Goal: Task Accomplishment & Management: Complete application form

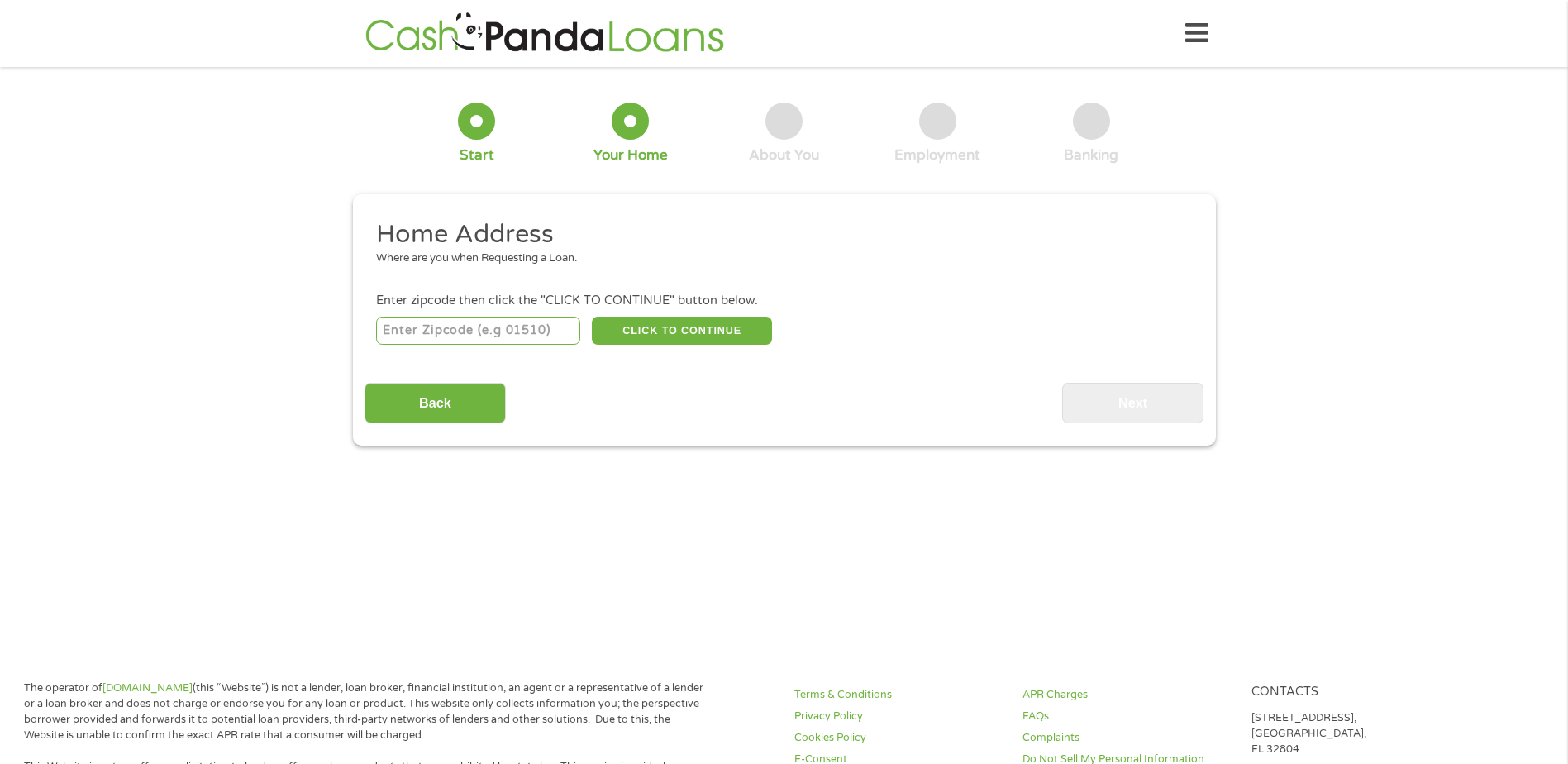
click at [527, 328] on input "number" at bounding box center [478, 331] width 205 height 28
type input "72455"
click at [658, 314] on div "72455 CLICK TO CONTINUE Please recheck your Zipcode, it seems to be Incorrect" at bounding box center [784, 330] width 815 height 34
click at [657, 320] on button "CLICK TO CONTINUE" at bounding box center [683, 331] width 181 height 28
type input "72455"
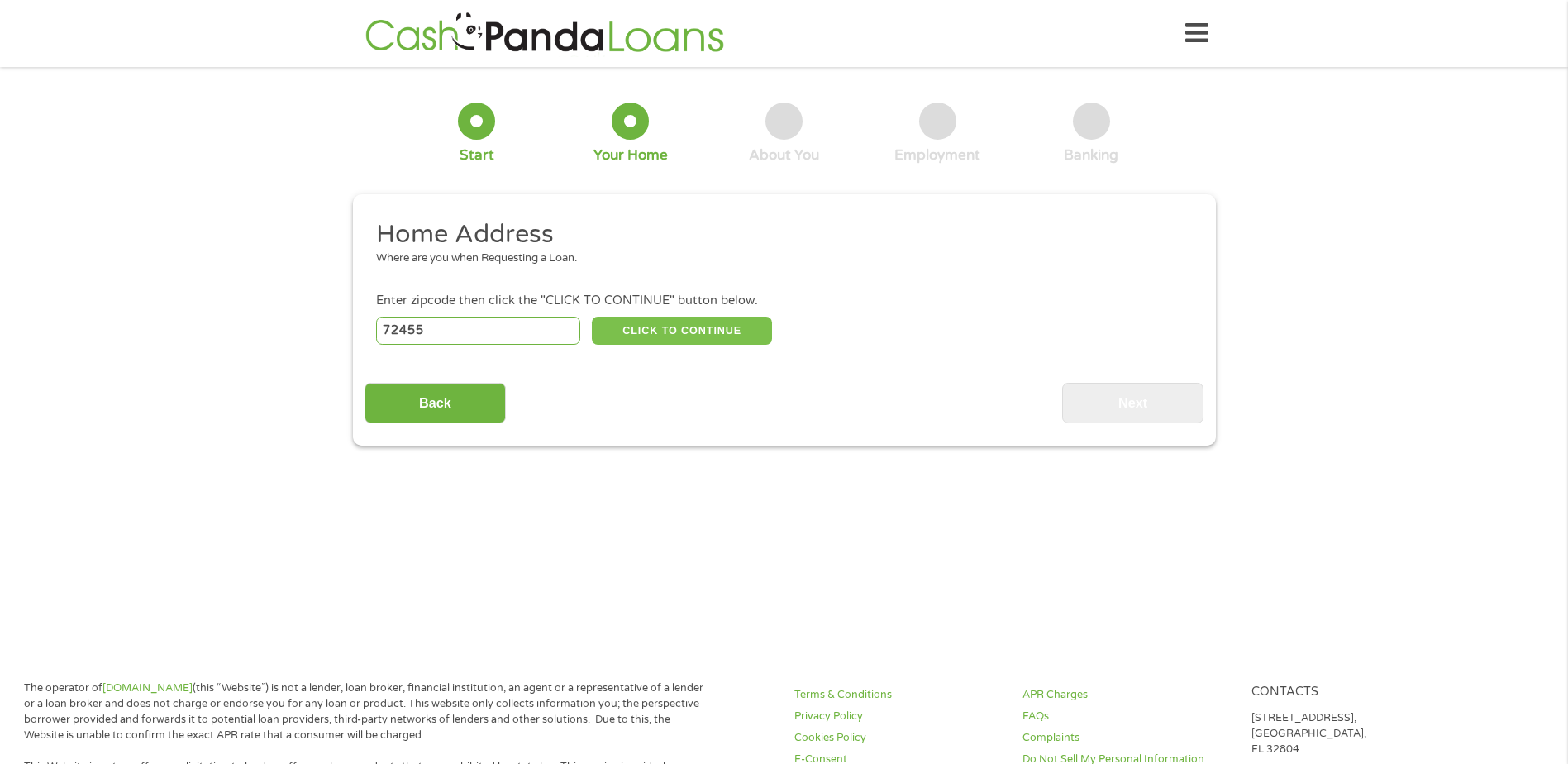
type input "Pocahontas"
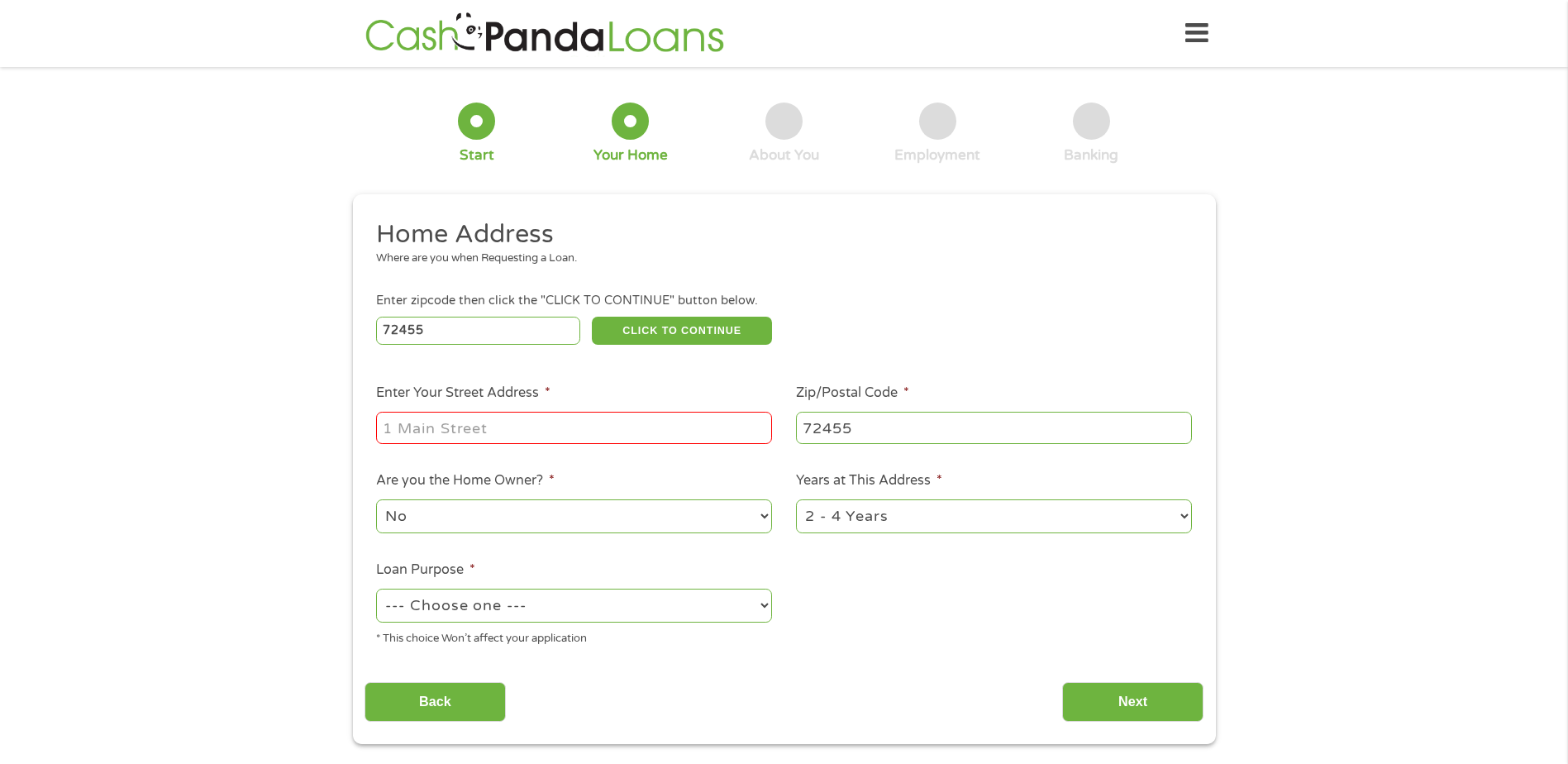
click at [540, 427] on input "Enter Your Street Address *" at bounding box center [574, 427] width 396 height 31
type input "1906 [PERSON_NAME]"
click at [764, 510] on select "No Yes" at bounding box center [574, 516] width 396 height 34
select select "yes"
click at [376, 499] on select "No Yes" at bounding box center [574, 516] width 396 height 34
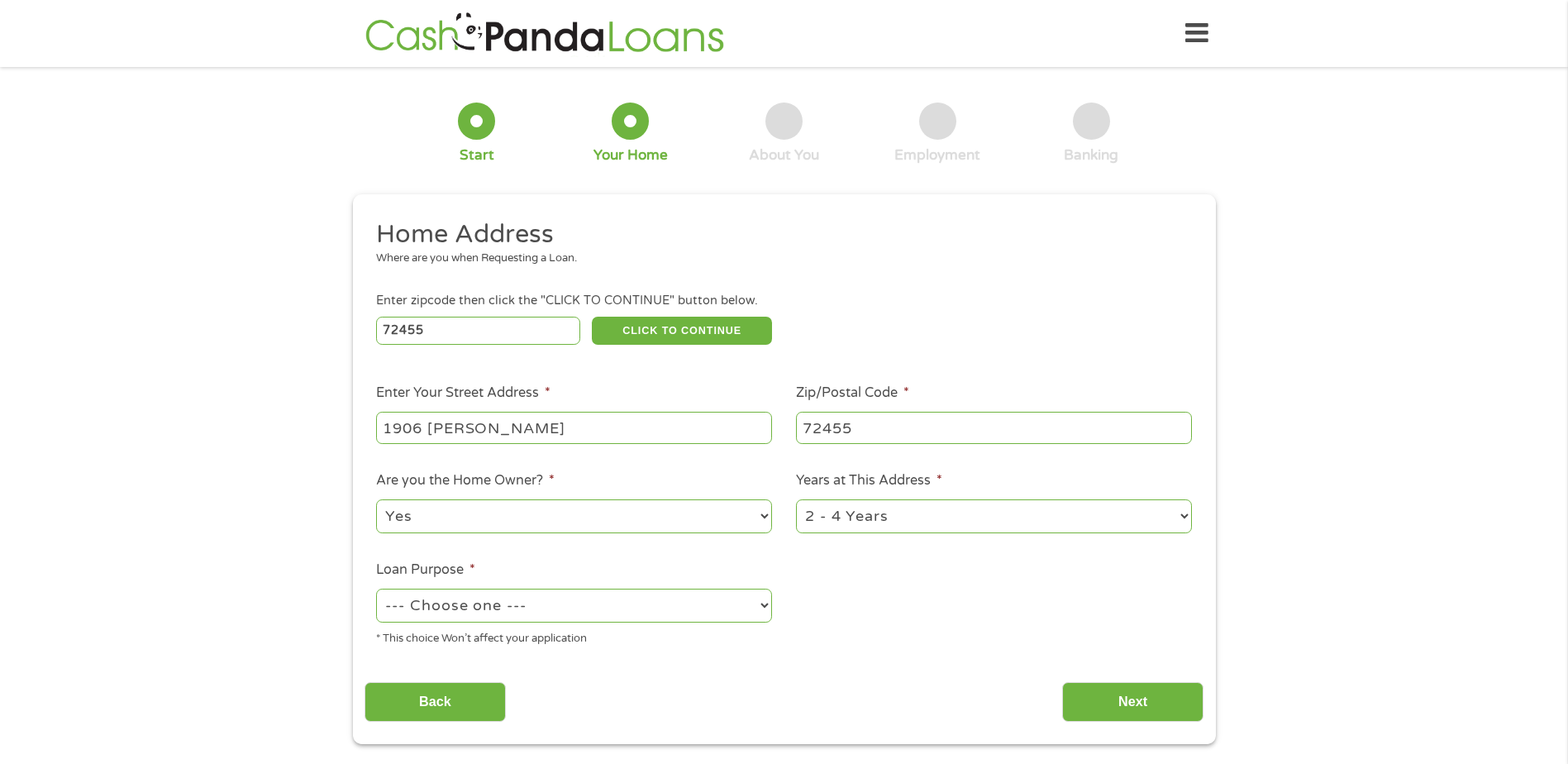
click at [1183, 513] on select "1 Year or less 1 - 2 Years 2 - 4 Years Over 4 Years" at bounding box center [993, 516] width 396 height 34
select select "60months"
click at [796, 499] on select "1 Year or less 1 - 2 Years 2 - 4 Years Over 4 Years" at bounding box center [993, 516] width 396 height 34
click at [768, 599] on select "--- Choose one --- Pay Bills Debt Consolidation Home Improvement Major Purchase…" at bounding box center [574, 606] width 396 height 34
click at [761, 602] on select "--- Choose one --- Pay Bills Debt Consolidation Home Improvement Major Purchase…" at bounding box center [574, 606] width 396 height 34
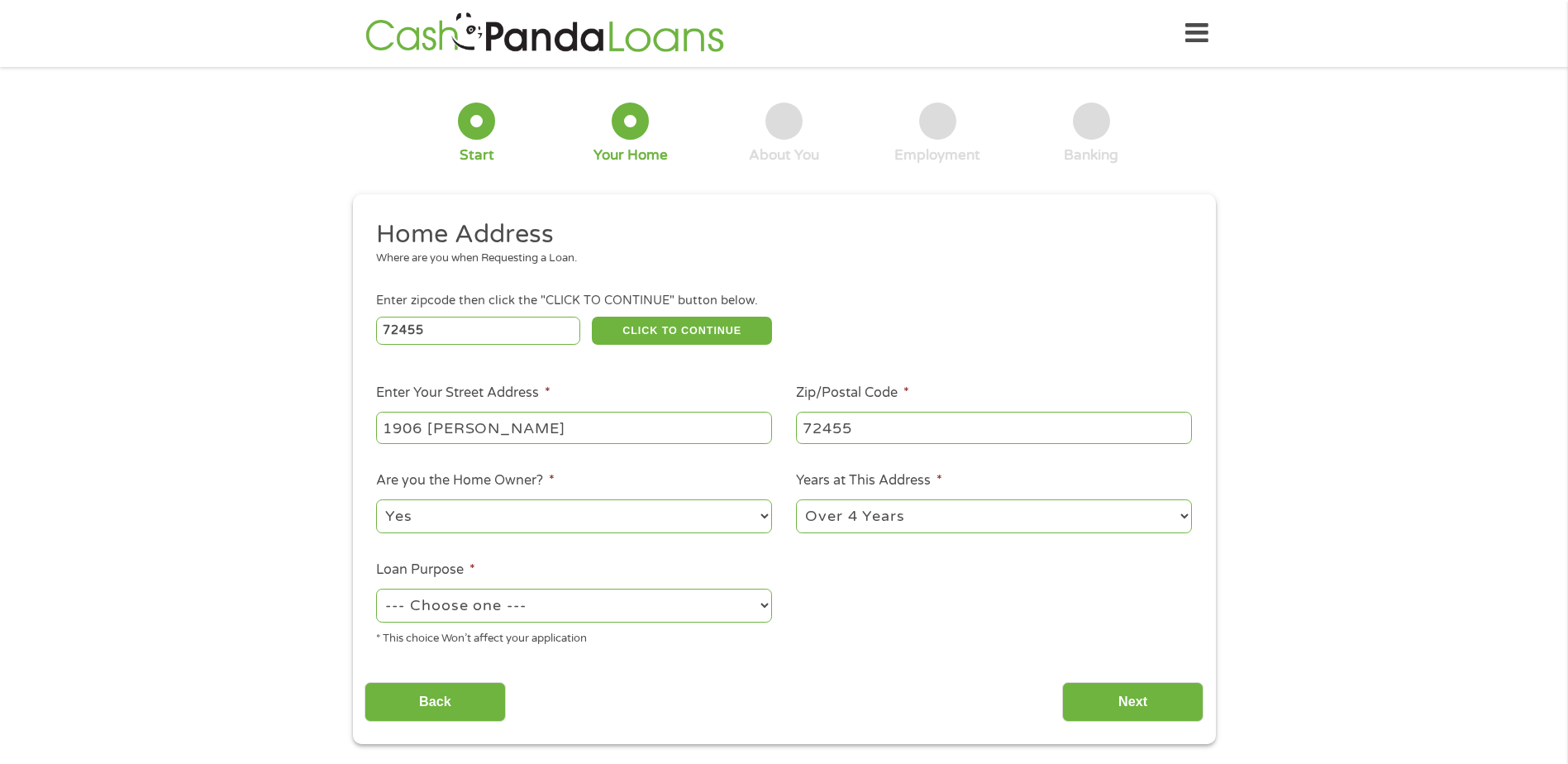
click at [757, 602] on select "--- Choose one --- Pay Bills Debt Consolidation Home Improvement Major Purchase…" at bounding box center [574, 606] width 396 height 34
select select "paybills"
click at [376, 589] on select "--- Choose one --- Pay Bills Debt Consolidation Home Improvement Major Purchase…" at bounding box center [574, 606] width 396 height 34
click at [1133, 694] on input "Next" at bounding box center [1133, 702] width 142 height 41
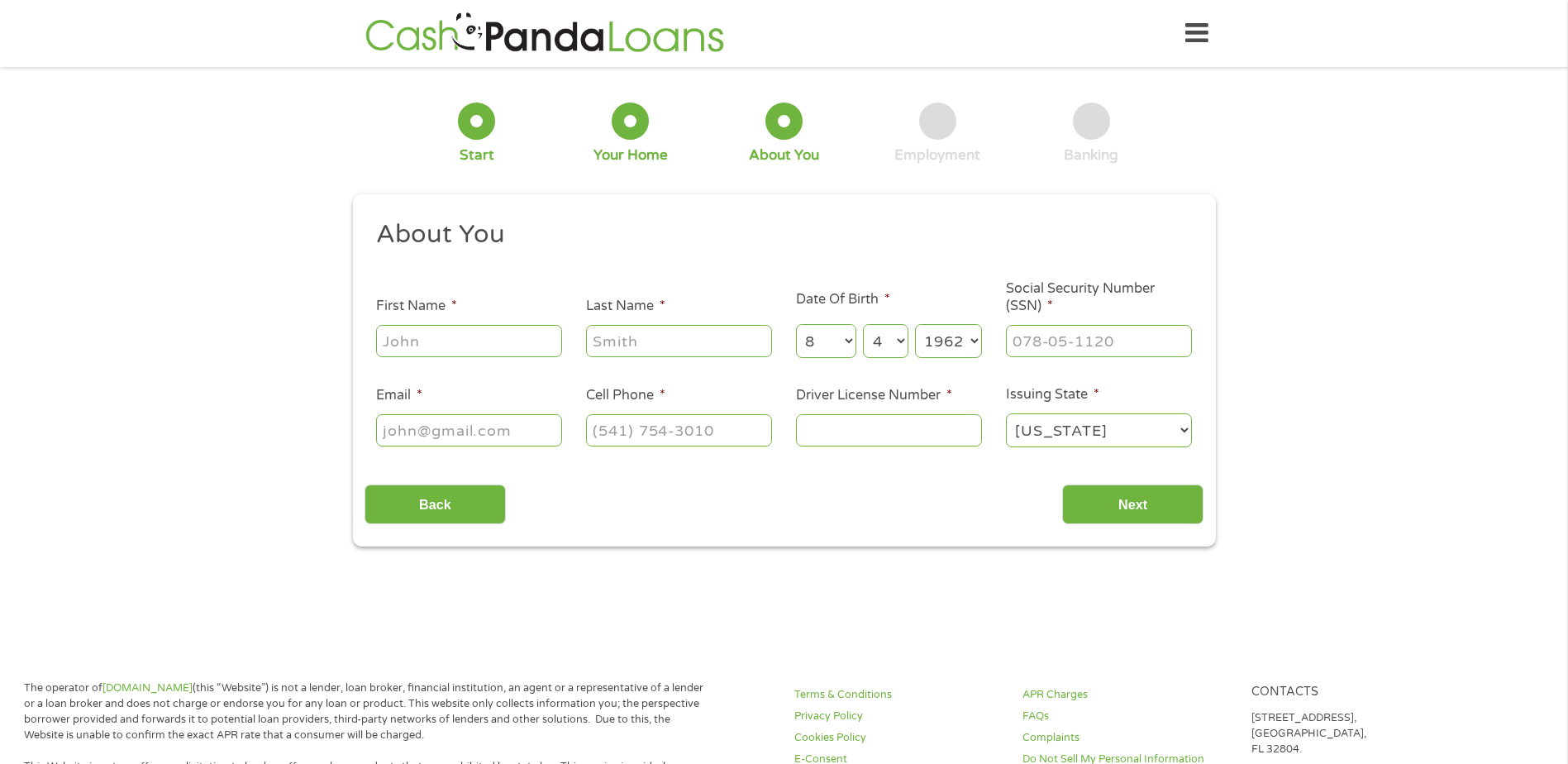
scroll to position [6, 6]
click at [480, 340] on input "First Name *" at bounding box center [469, 340] width 186 height 31
type input "[PERSON_NAME]"
type input "[EMAIL_ADDRESS][DOMAIN_NAME]"
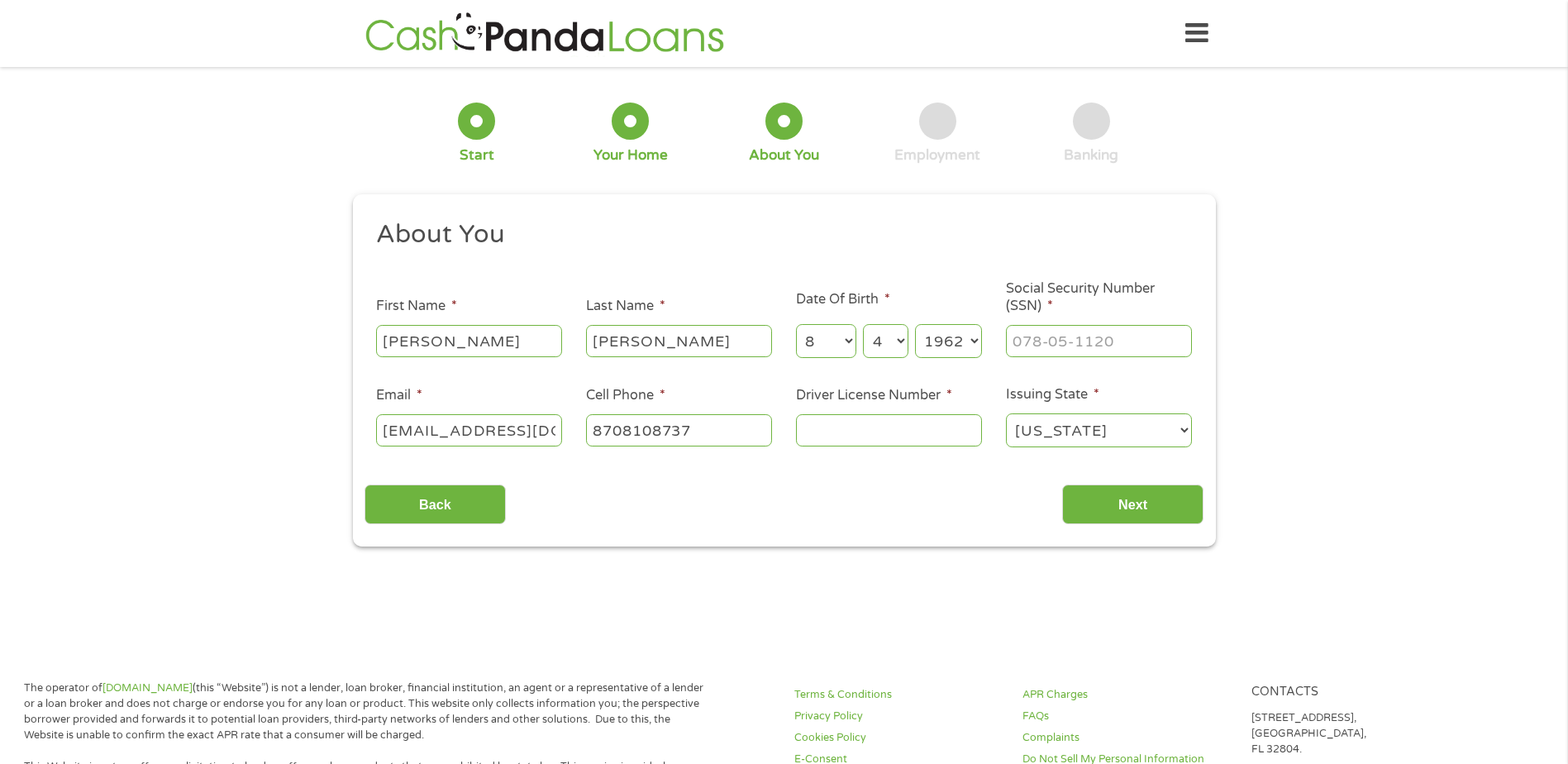
type input "[PHONE_NUMBER]"
click at [1136, 328] on input "___-__-____" at bounding box center [1099, 340] width 186 height 31
click at [1029, 339] on input "___-__-____" at bounding box center [1099, 340] width 186 height 31
click at [1016, 348] on input "___-__-____" at bounding box center [1099, 340] width 186 height 31
type input "431-37-6649"
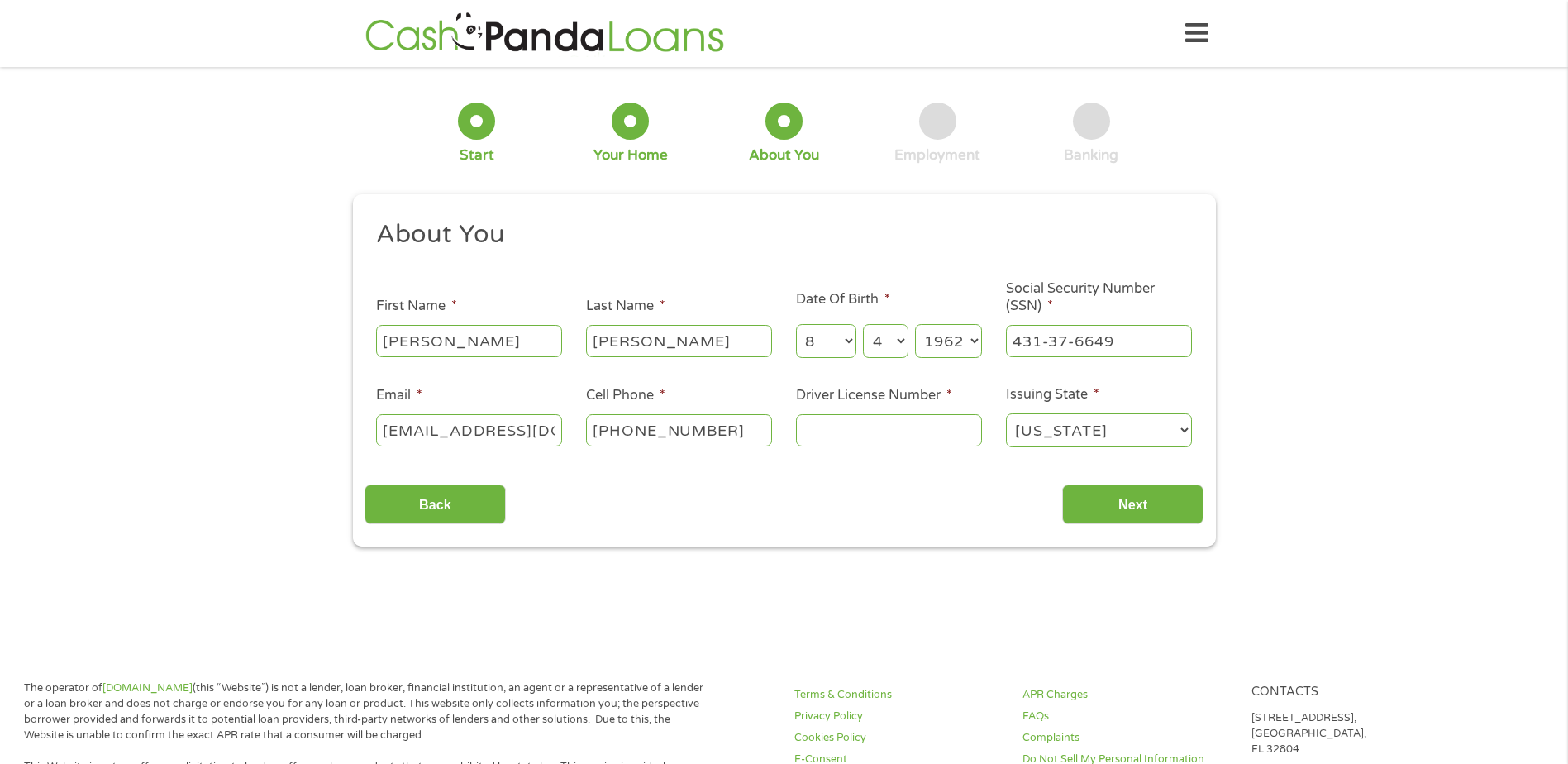
click at [810, 424] on input "Driver License Number *" at bounding box center [889, 429] width 186 height 31
click at [851, 426] on input "Driver License Number *" at bounding box center [889, 429] width 186 height 31
click at [837, 428] on input "Driver License Number *" at bounding box center [889, 429] width 186 height 31
type input "938401556"
click at [1124, 490] on input "Next" at bounding box center [1133, 505] width 142 height 41
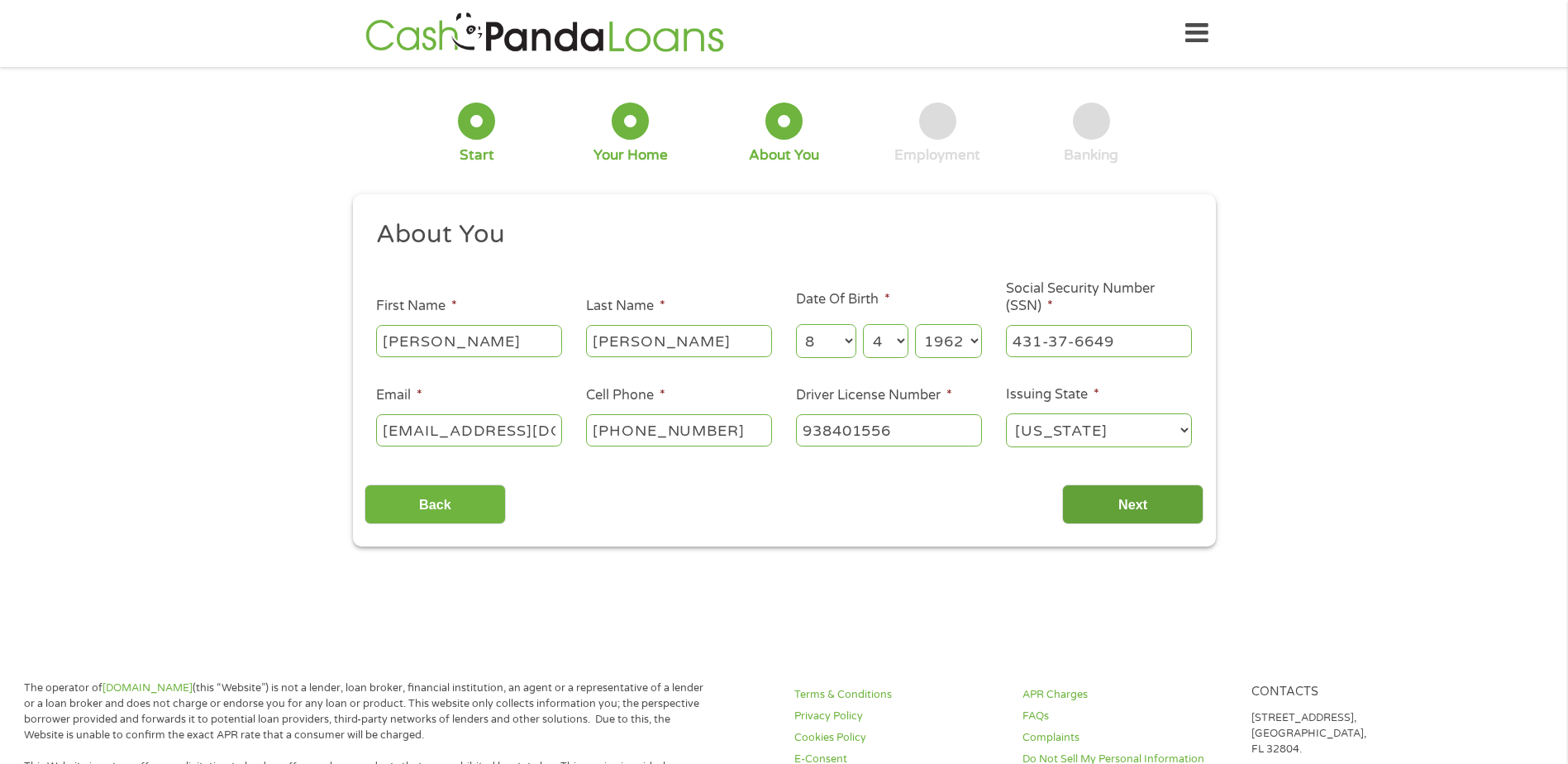
click at [1120, 494] on input "Next" at bounding box center [1133, 505] width 142 height 41
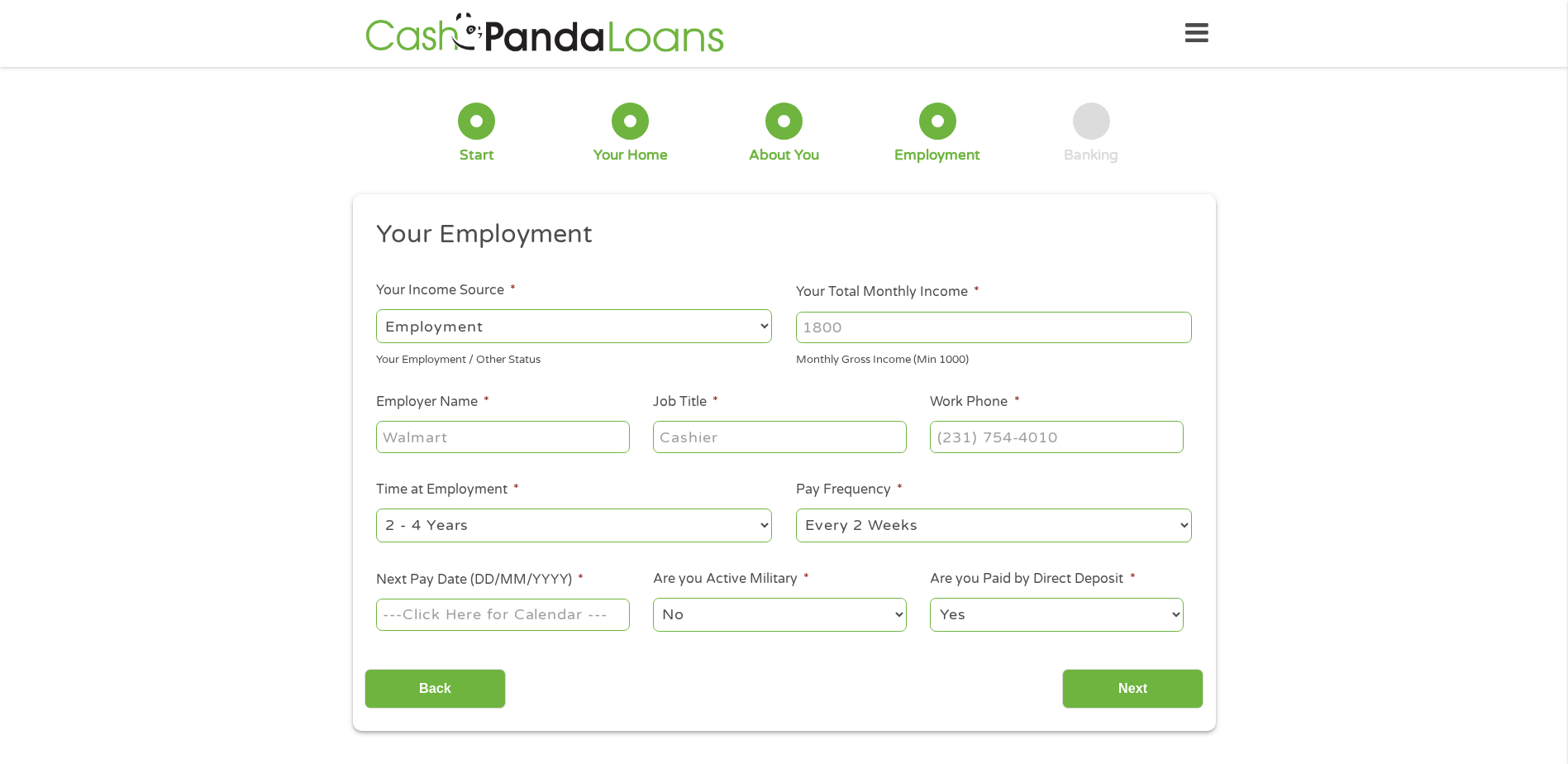
click at [762, 328] on select "--- Choose one --- Employment [DEMOGRAPHIC_DATA] Benefits" at bounding box center [574, 326] width 396 height 34
select select "benefits"
click at [376, 309] on select "--- Choose one --- Employment [DEMOGRAPHIC_DATA] Benefits" at bounding box center [574, 326] width 396 height 34
type input "Other"
type input "[PHONE_NUMBER]"
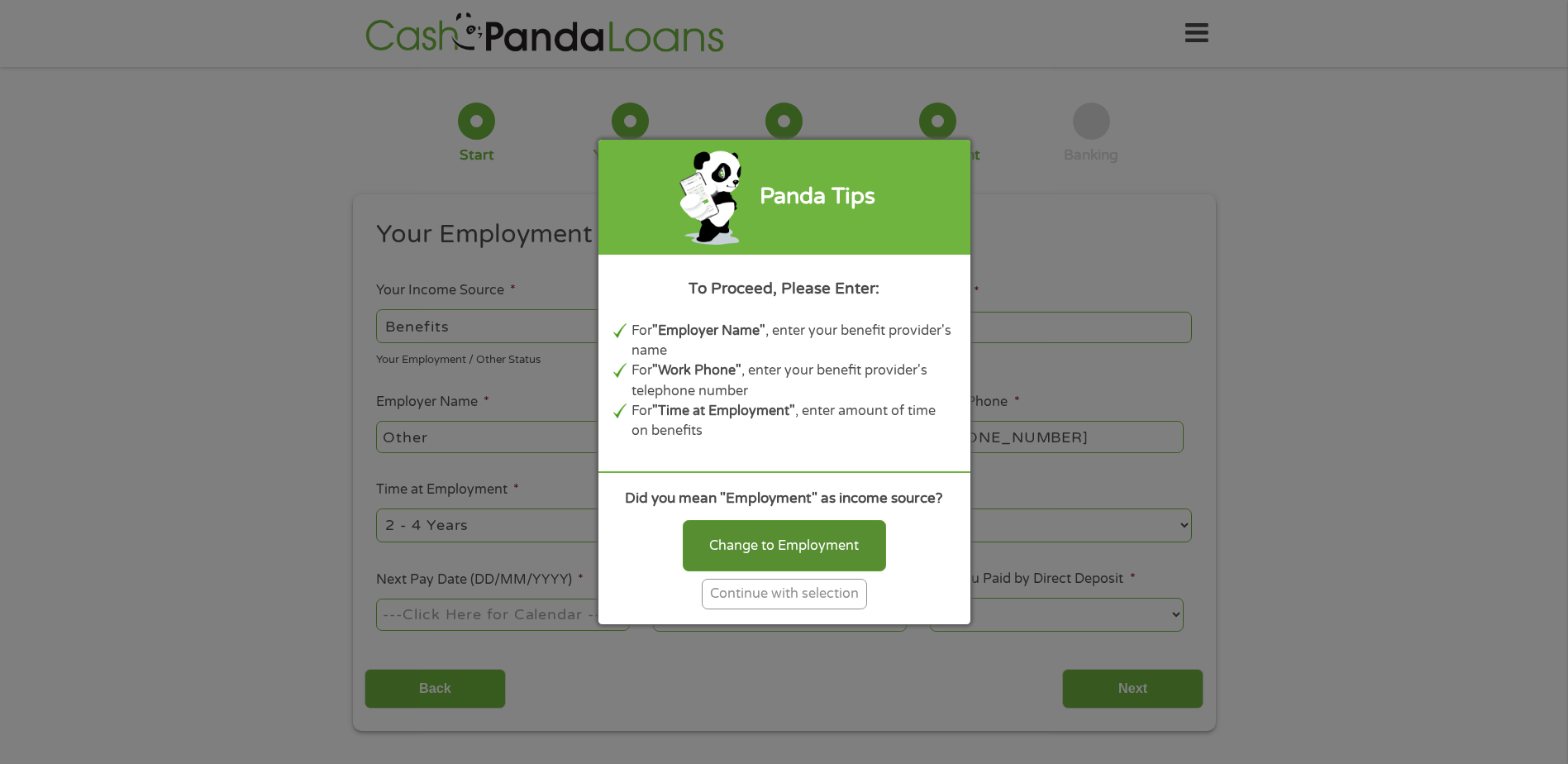
click at [722, 557] on div "Change to Employment" at bounding box center [784, 545] width 204 height 51
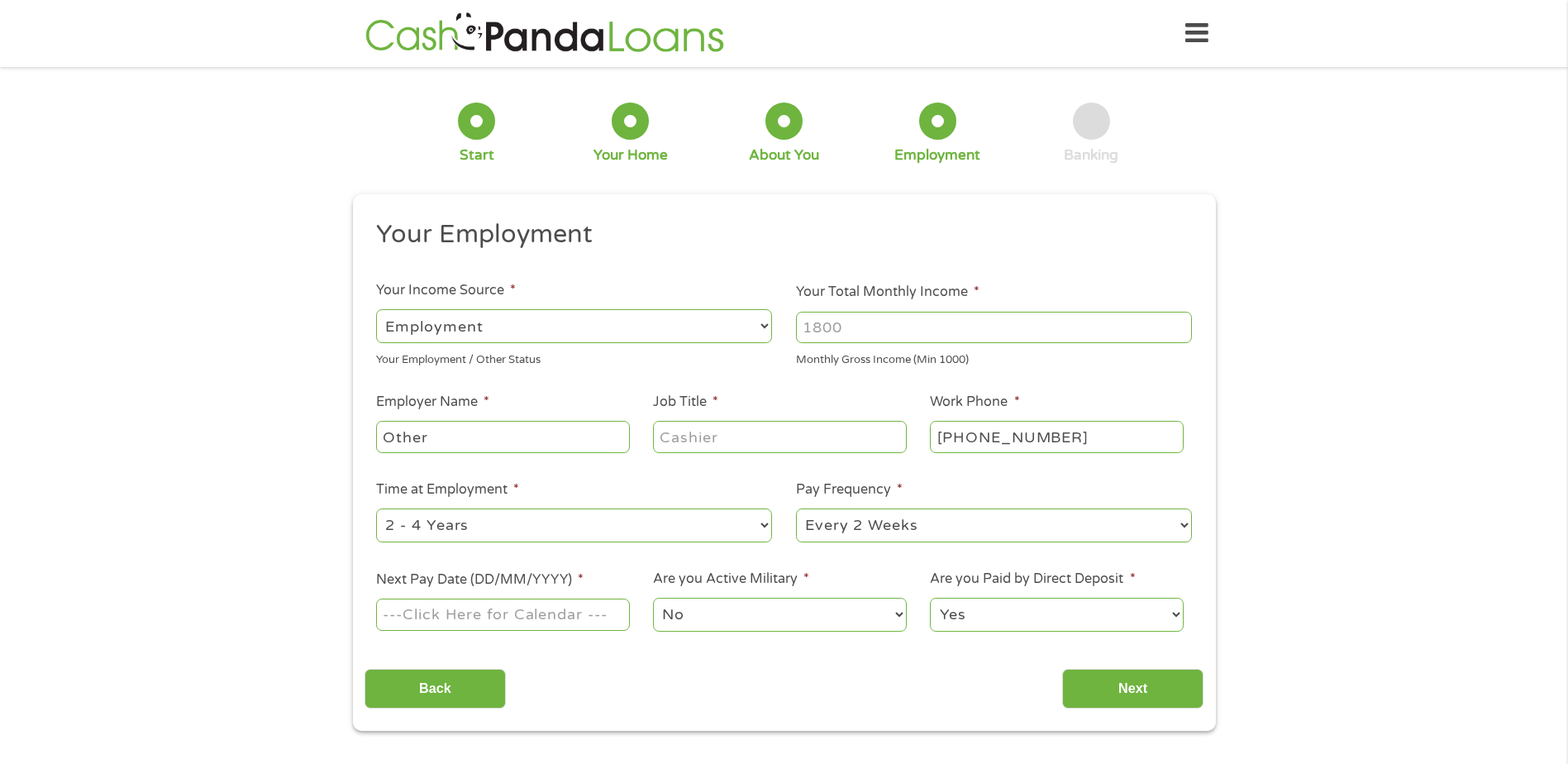
click at [518, 332] on select "--- Choose one --- Employment [DEMOGRAPHIC_DATA] Benefits" at bounding box center [574, 326] width 396 height 34
select select "selfEmployed"
click at [376, 309] on select "--- Choose one --- Employment [DEMOGRAPHIC_DATA] Benefits" at bounding box center [574, 326] width 396 height 34
click at [851, 327] on input "Your Total Monthly Income *" at bounding box center [993, 327] width 396 height 31
click at [1182, 333] on input "1000" at bounding box center [993, 327] width 396 height 31
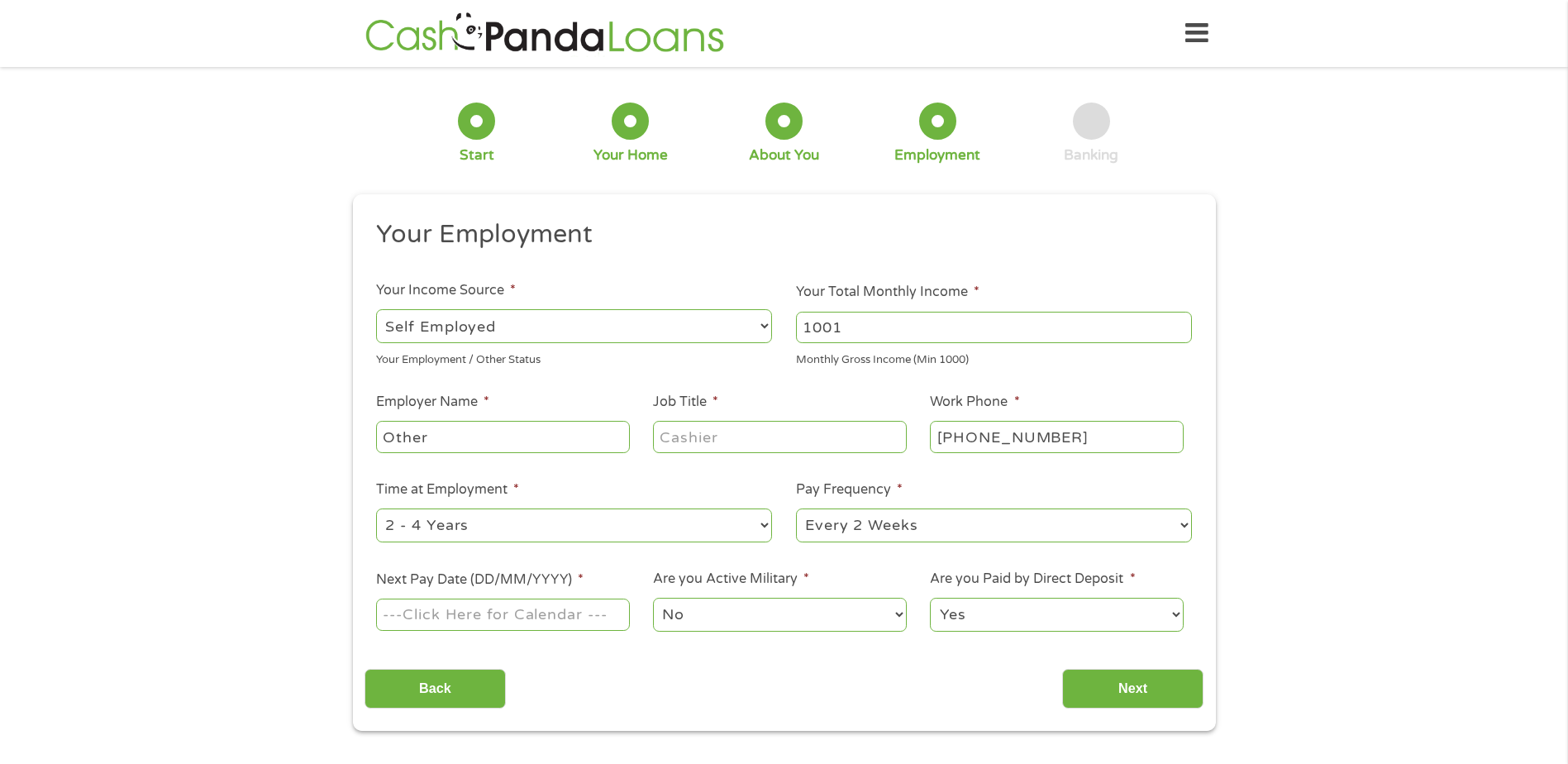
click at [1178, 326] on input "1001" at bounding box center [993, 327] width 396 height 31
click at [1178, 321] on input "1002" at bounding box center [993, 327] width 396 height 31
click at [1178, 333] on input "1001" at bounding box center [993, 327] width 396 height 31
click at [1178, 332] on input "1000" at bounding box center [993, 327] width 396 height 31
click at [862, 331] on input "1000" at bounding box center [993, 327] width 396 height 31
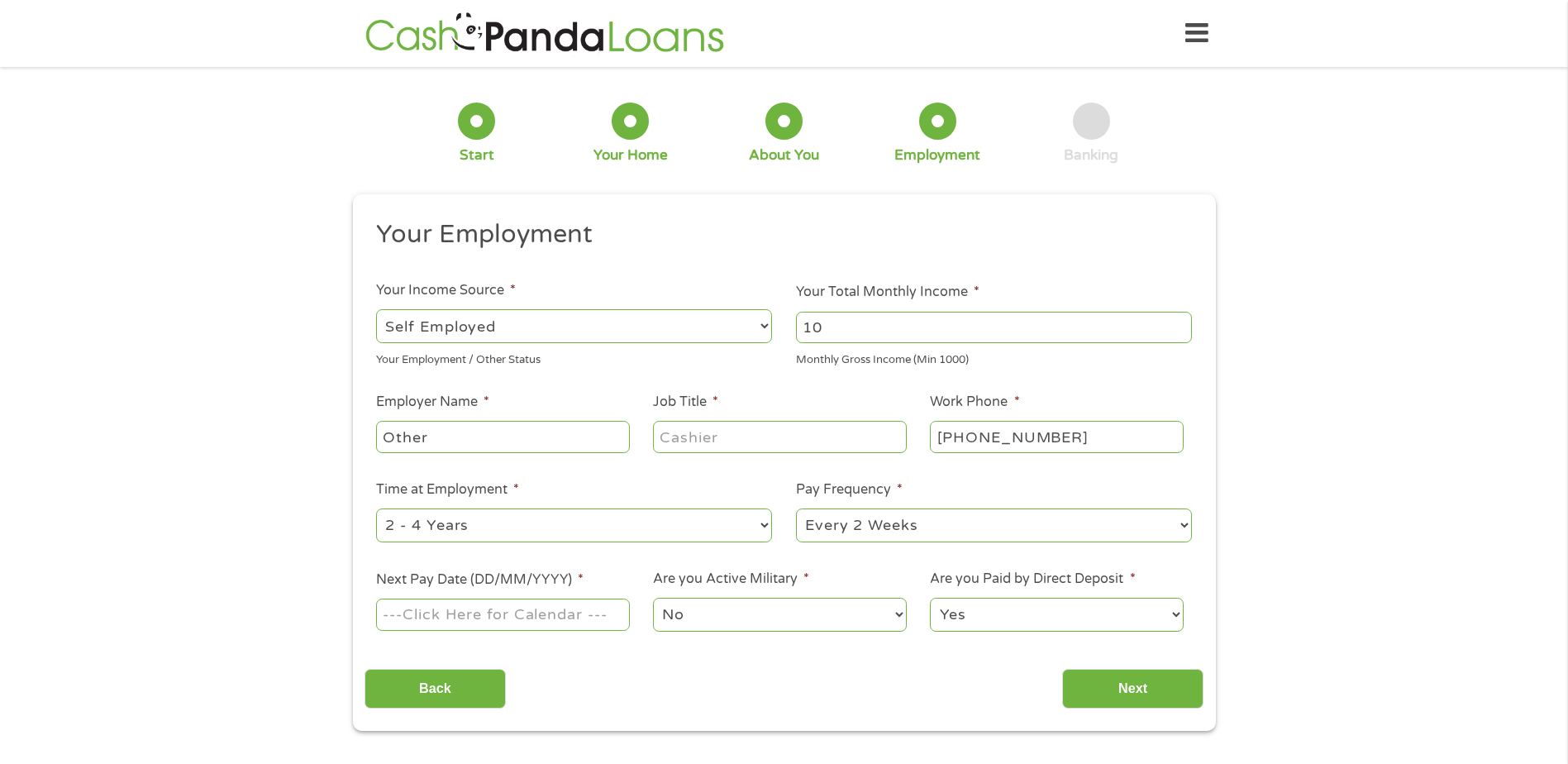
type input "1"
type input "1358.00"
click at [798, 442] on input "Job Title *" at bounding box center [780, 436] width 253 height 31
click at [436, 445] on input "Other" at bounding box center [503, 436] width 253 height 31
click at [428, 436] on input "Other Disability" at bounding box center [503, 436] width 253 height 31
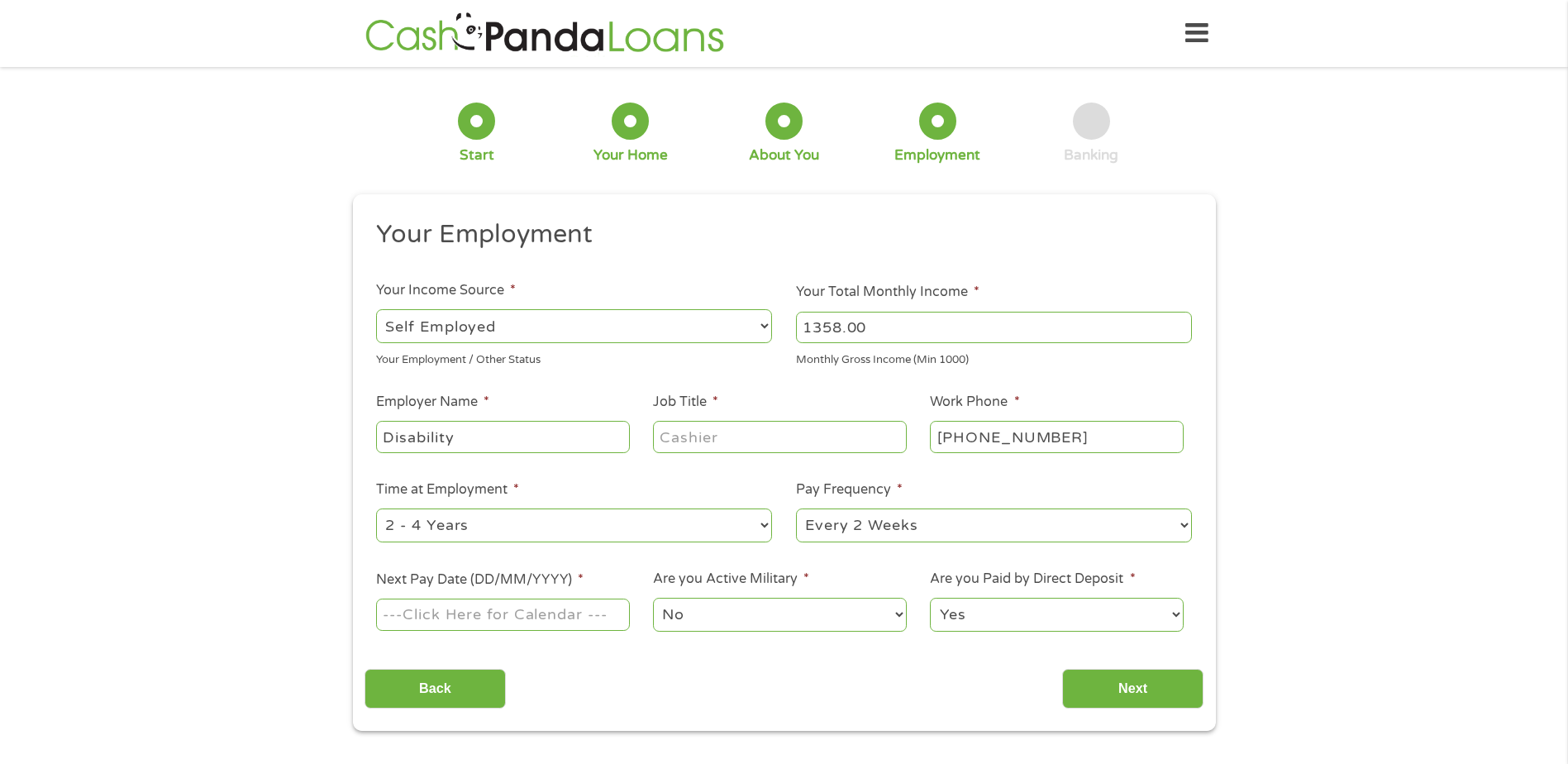
type input "Disability"
click at [744, 444] on input "Job Title *" at bounding box center [780, 436] width 253 height 31
click at [724, 442] on input "Job Title *" at bounding box center [780, 436] width 253 height 31
click at [1181, 524] on select "--- Choose one --- Every 2 Weeks Every Week Monthly Semi-Monthly" at bounding box center [993, 525] width 396 height 34
select select "monthly"
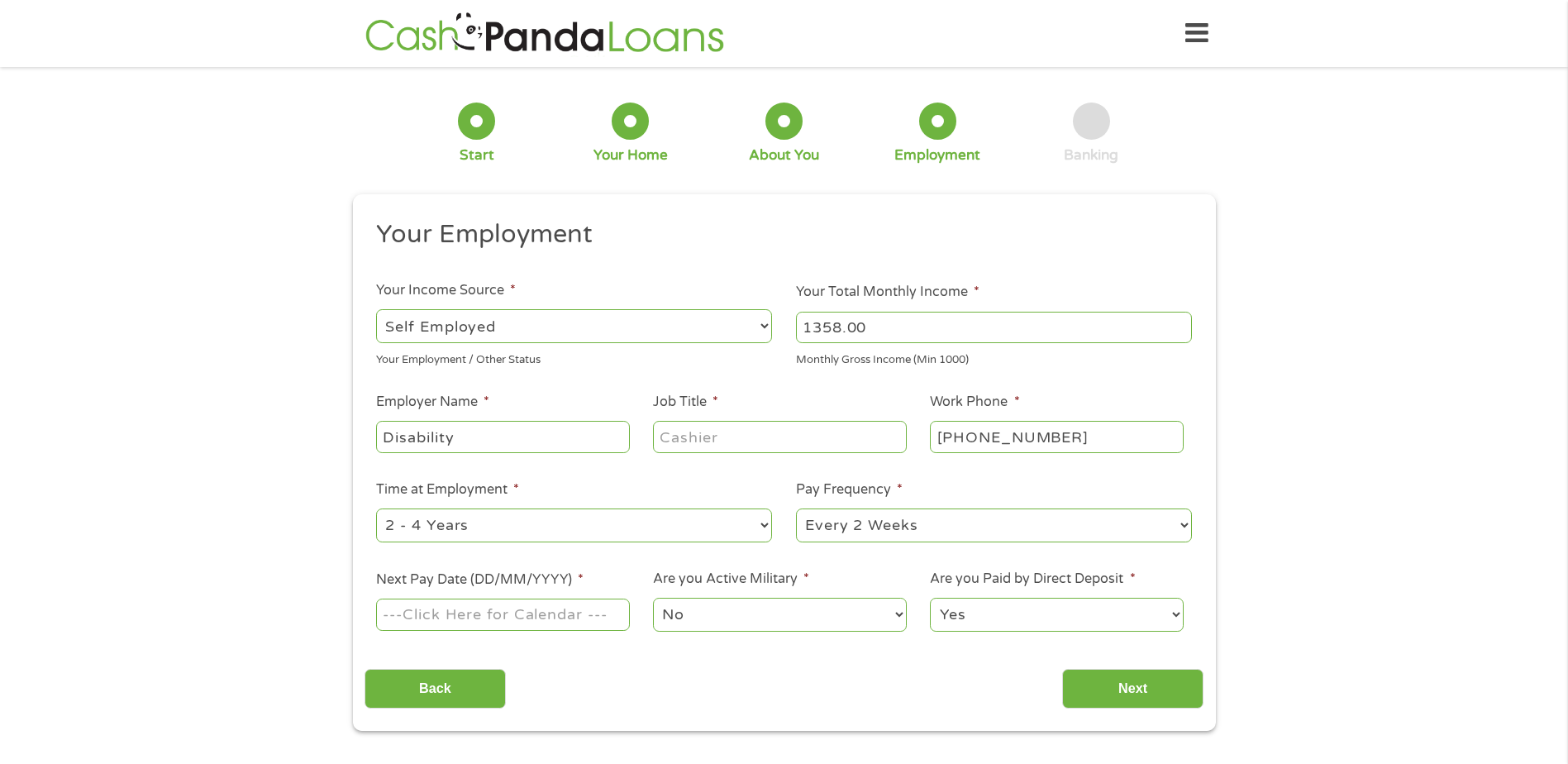
click at [796, 508] on select "--- Choose one --- Every 2 Weeks Every Week Monthly Semi-Monthly" at bounding box center [993, 525] width 396 height 34
click at [601, 618] on input "Next Pay Date (DD/MM/YYYY) *" at bounding box center [503, 614] width 253 height 31
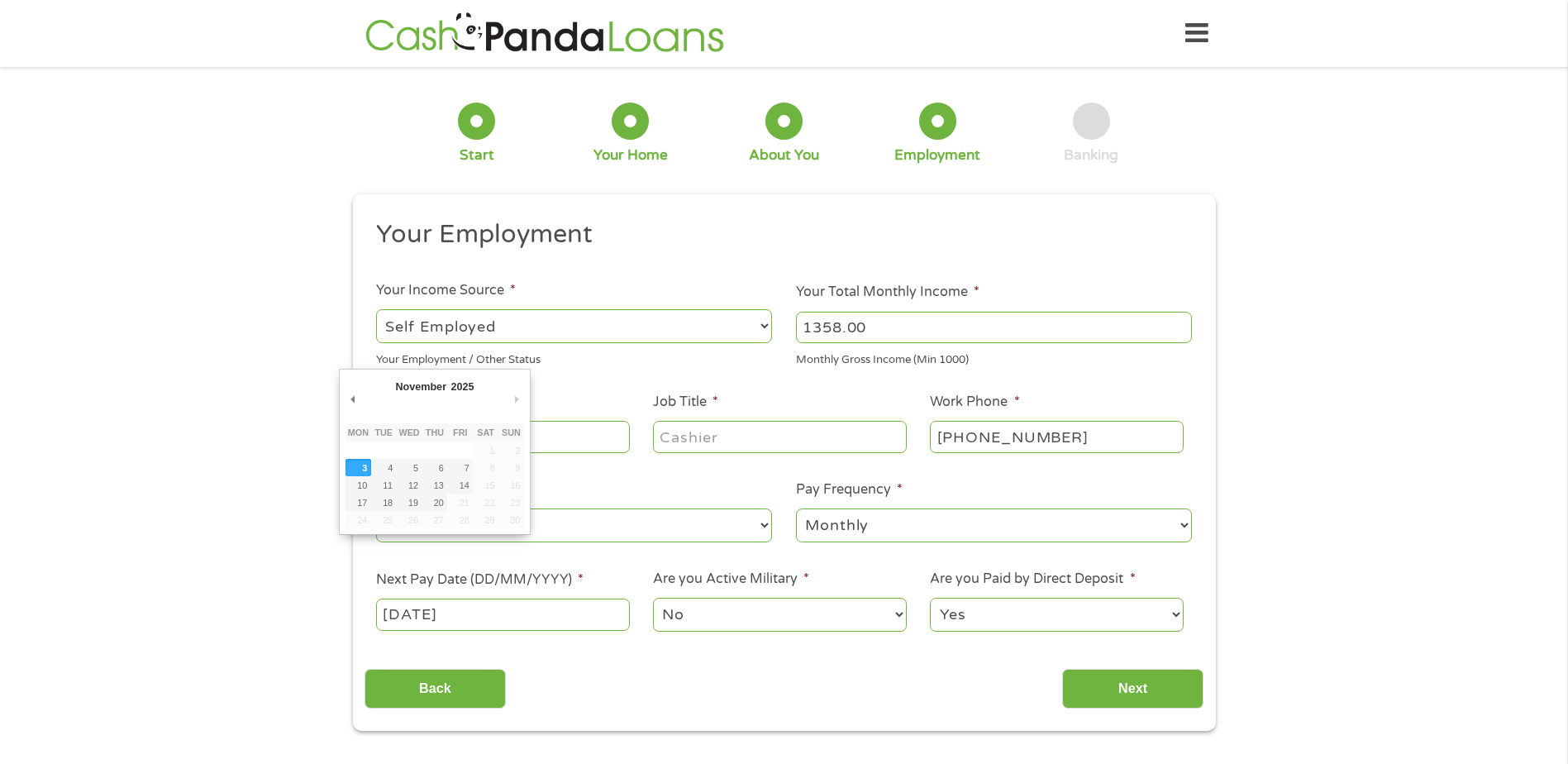
click at [499, 599] on input "[DATE]" at bounding box center [503, 614] width 253 height 31
click at [426, 388] on select "January February March April May June July August September October November De…" at bounding box center [446, 389] width 107 height 19
click at [393, 380] on select "January February March April May June July August September October November De…" at bounding box center [446, 389] width 107 height 19
click at [485, 616] on input "[DATE]" at bounding box center [503, 614] width 253 height 31
drag, startPoint x: 85, startPoint y: 492, endPoint x: 94, endPoint y: 494, distance: 9.2
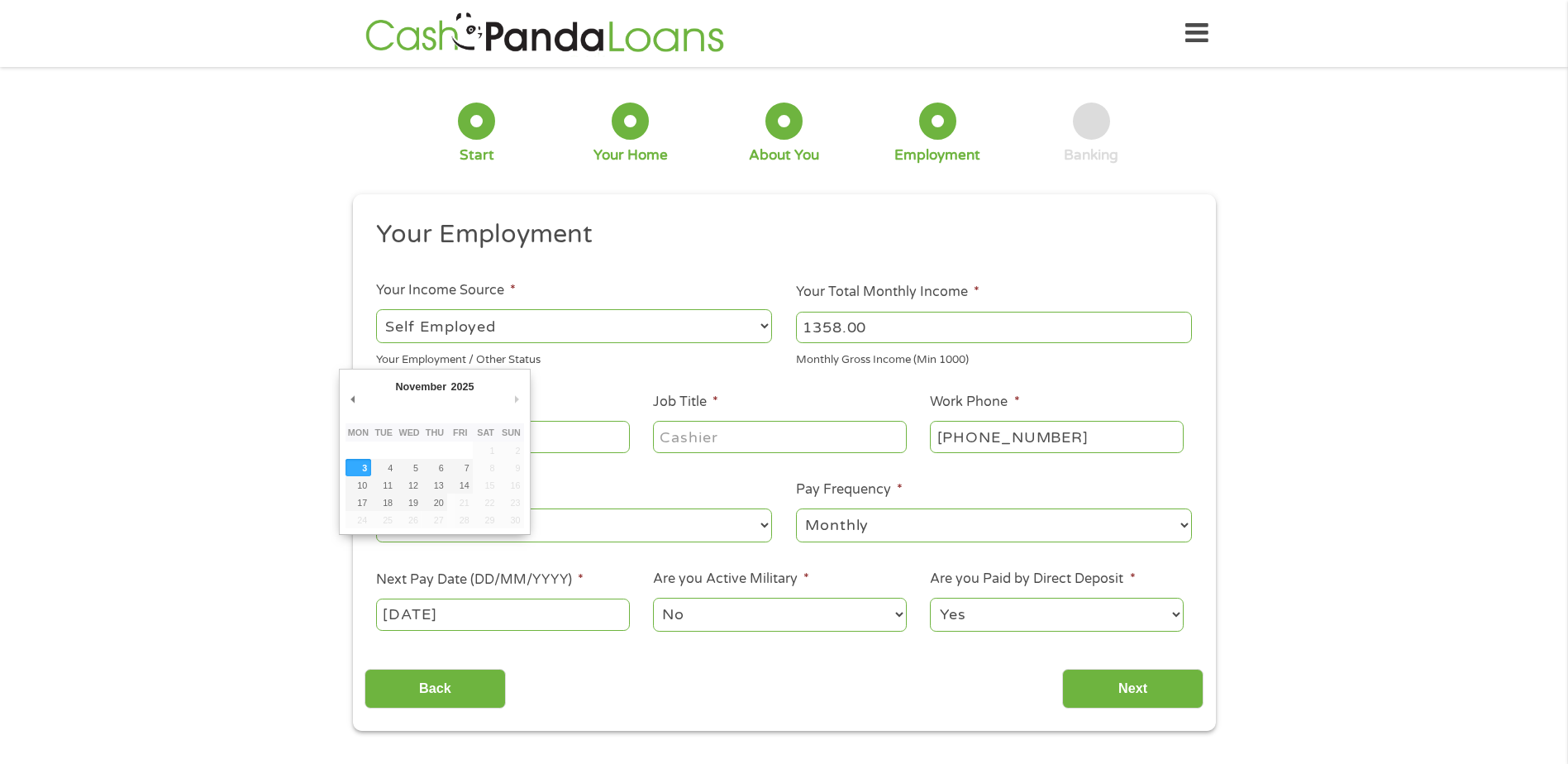
click at [84, 492] on div "1 Start 2 Your Home 3 About You 4 Employment 5 Banking 6 This field is hidden w…" at bounding box center [784, 405] width 1568 height 652
click at [490, 618] on input "[DATE]" at bounding box center [503, 614] width 253 height 31
drag, startPoint x: 490, startPoint y: 618, endPoint x: 481, endPoint y: 618, distance: 9.0
click at [484, 618] on input "[DATE]" at bounding box center [503, 614] width 253 height 31
click at [481, 618] on input "[DATE]" at bounding box center [503, 614] width 253 height 31
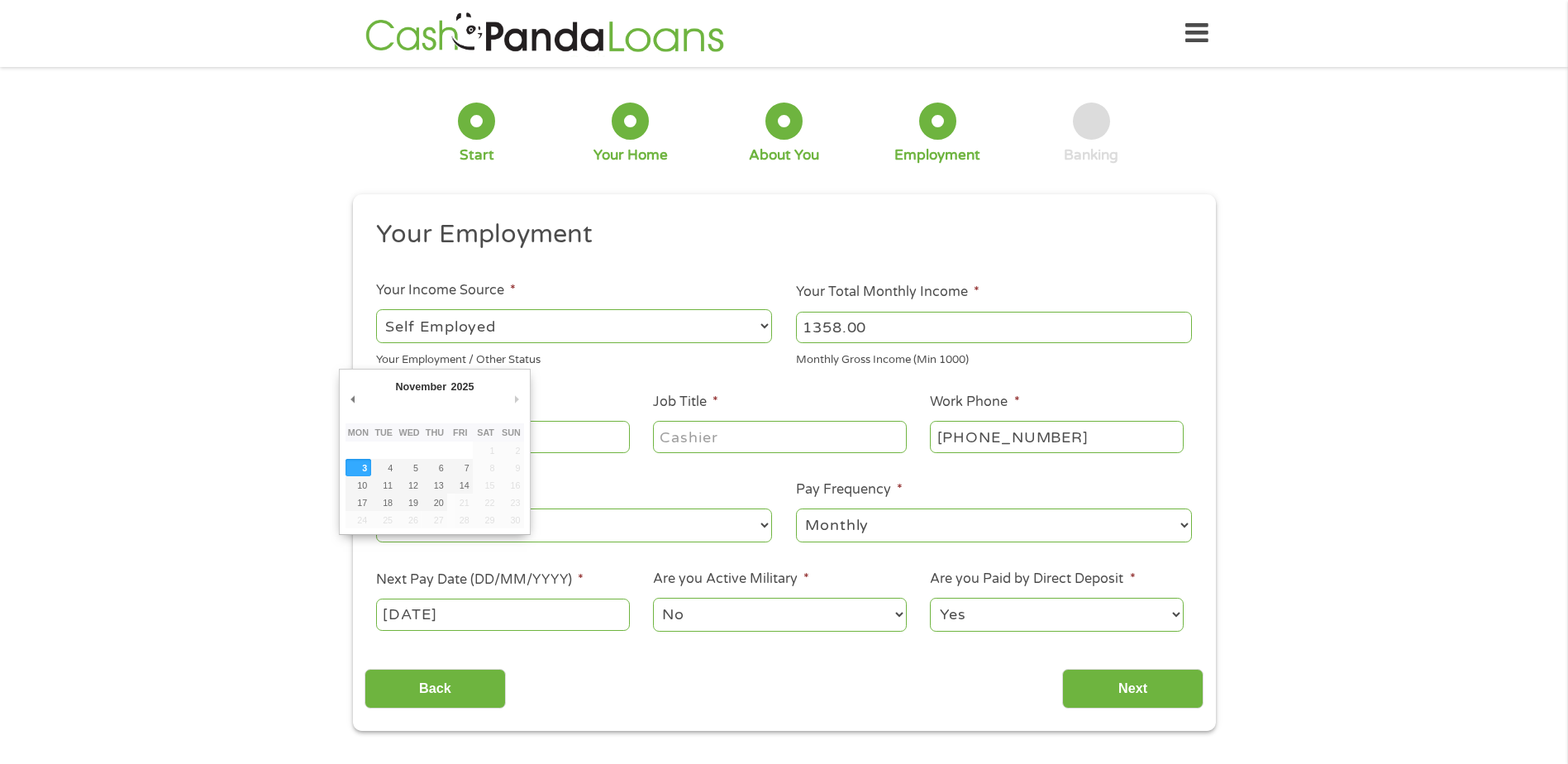
click at [481, 618] on input "[DATE]" at bounding box center [503, 614] width 253 height 31
click at [482, 618] on input "[DATE]" at bounding box center [503, 614] width 253 height 31
click at [481, 618] on input "[DATE]" at bounding box center [503, 614] width 253 height 31
drag, startPoint x: 481, startPoint y: 618, endPoint x: 406, endPoint y: 606, distance: 76.0
click at [406, 606] on input "[DATE]" at bounding box center [503, 614] width 253 height 31
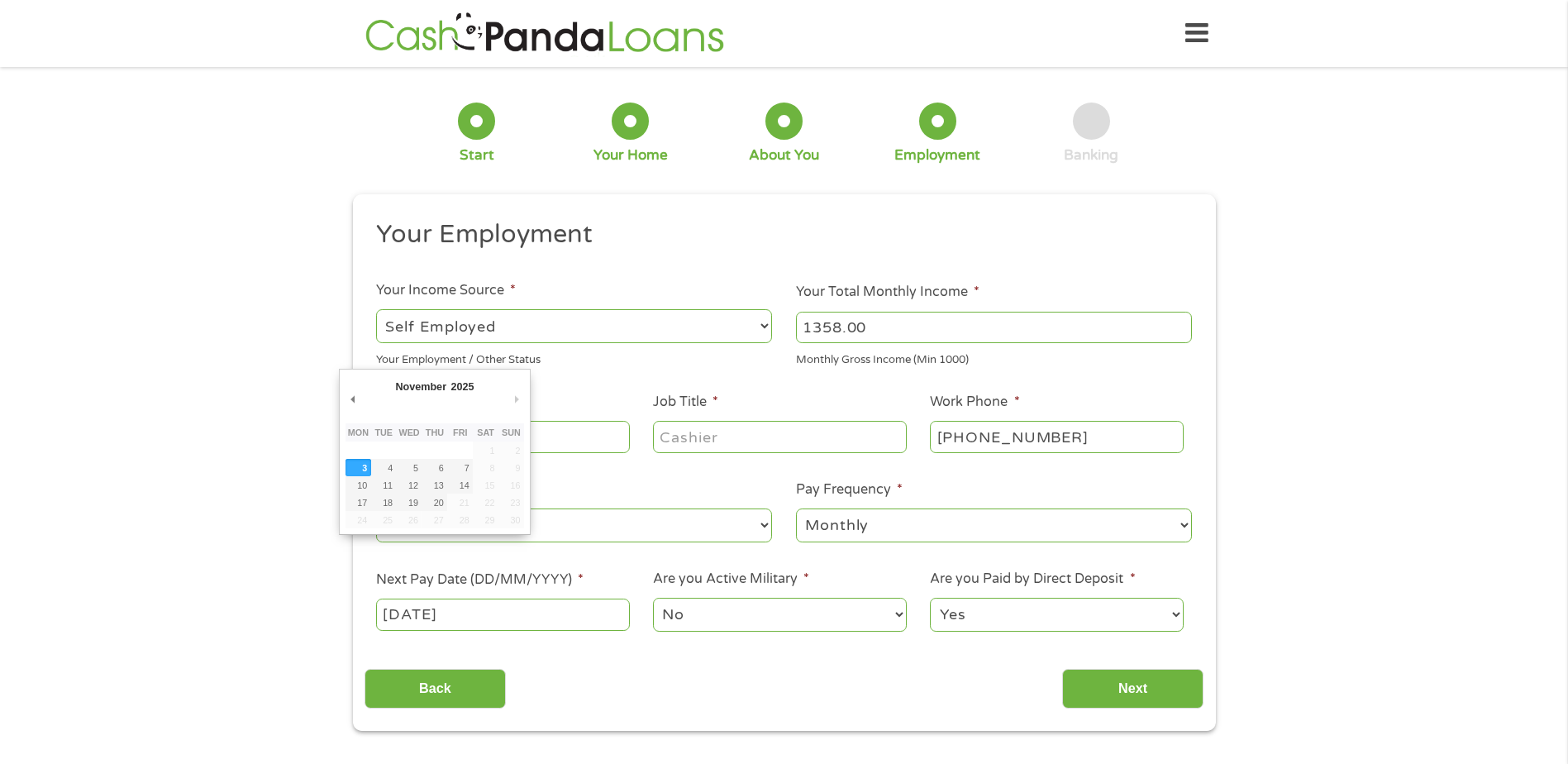
click at [401, 612] on input "[DATE]" at bounding box center [503, 614] width 253 height 31
drag, startPoint x: 401, startPoint y: 612, endPoint x: 519, endPoint y: 625, distance: 118.7
click at [519, 625] on input "[DATE]" at bounding box center [503, 614] width 253 height 31
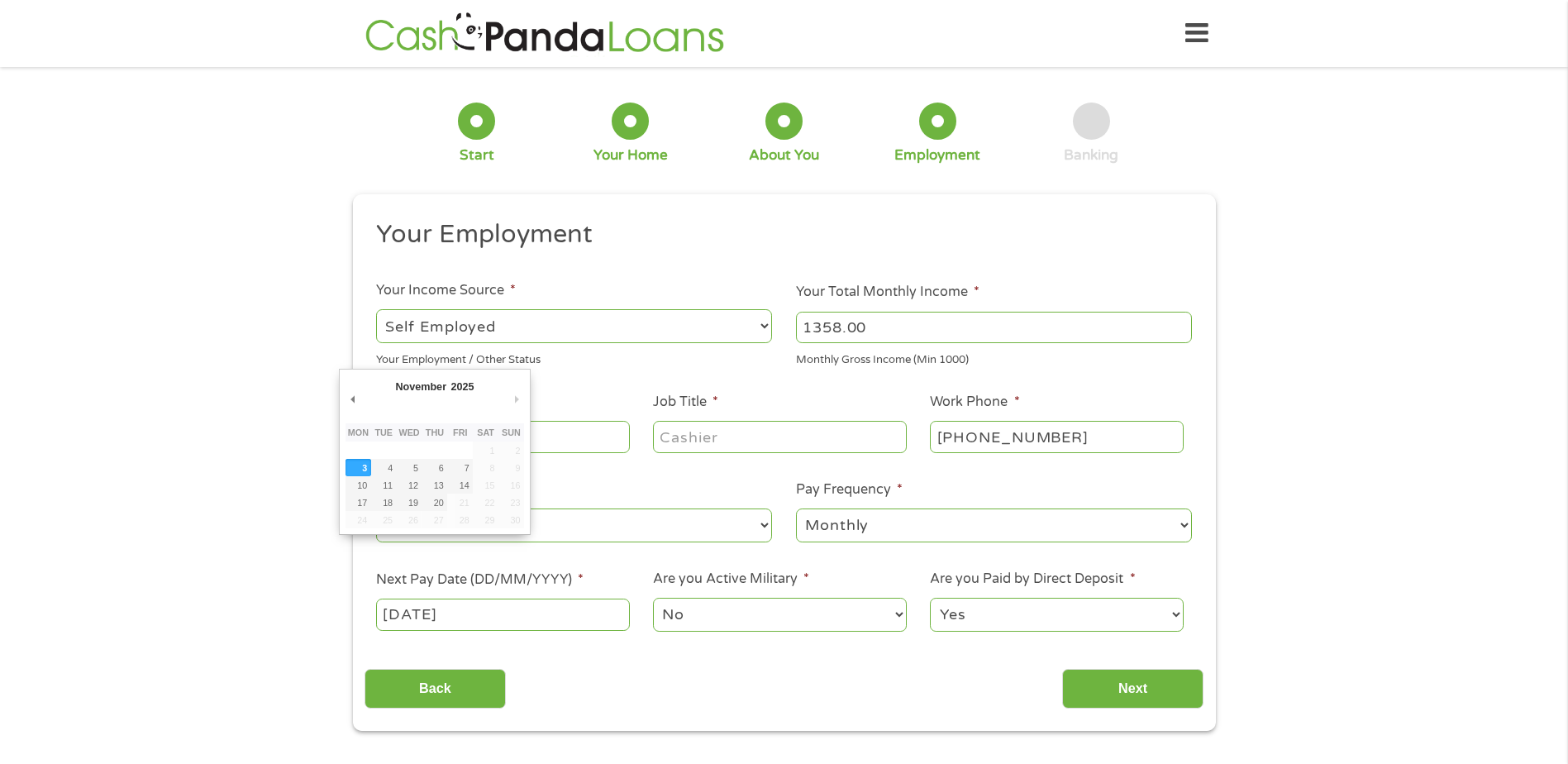
click at [518, 625] on input "[DATE]" at bounding box center [503, 614] width 253 height 31
drag, startPoint x: 518, startPoint y: 625, endPoint x: 476, endPoint y: 580, distance: 61.6
click at [476, 580] on label "Next Pay Date (DD/MM/YYYY) *" at bounding box center [480, 580] width 207 height 18
click at [476, 598] on input "[DATE]" at bounding box center [503, 614] width 253 height 31
click at [399, 613] on input "[DATE]" at bounding box center [503, 614] width 253 height 31
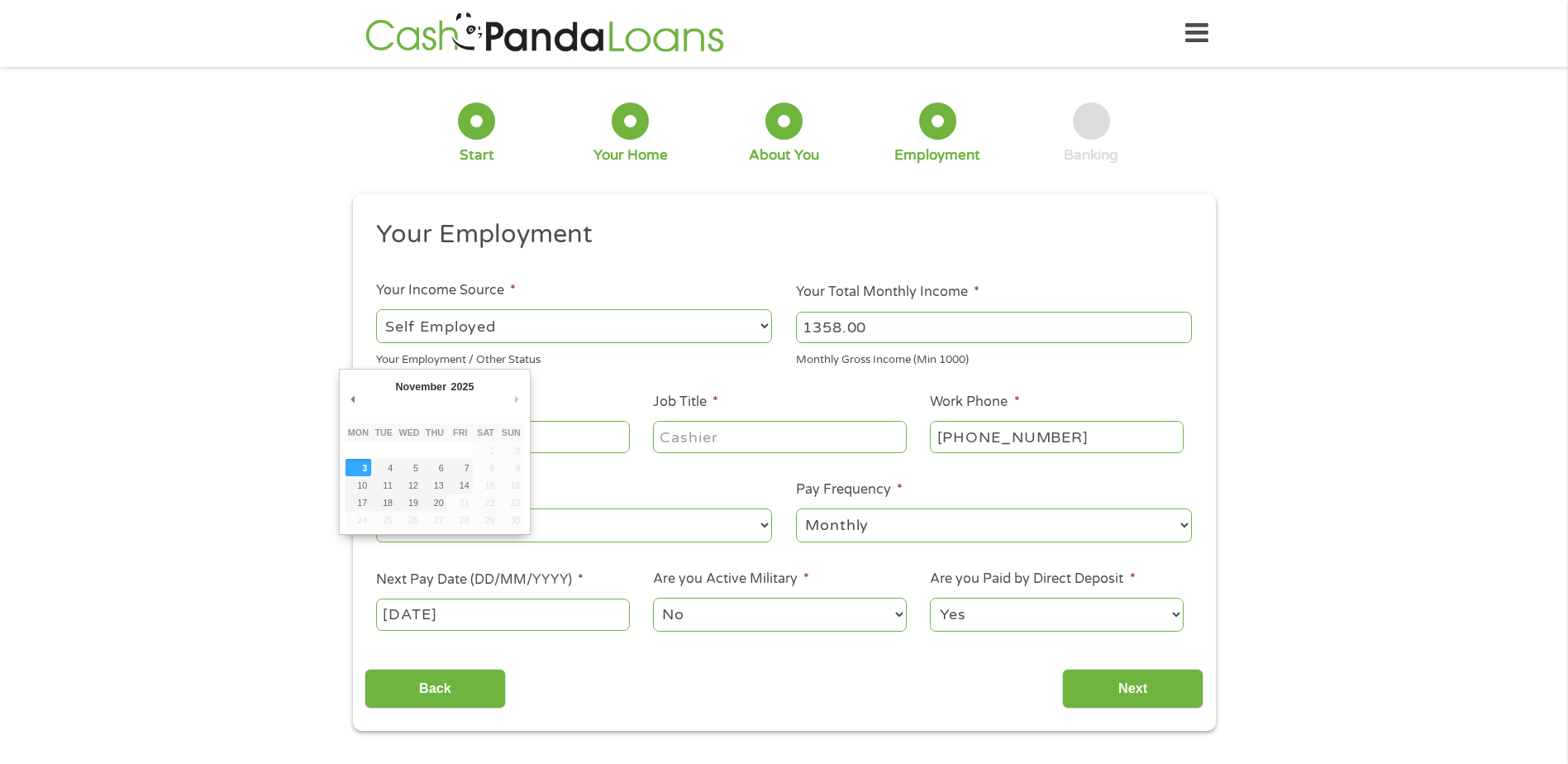
click at [399, 613] on input "[DATE]" at bounding box center [503, 614] width 253 height 31
click at [468, 440] on th "Fri" at bounding box center [460, 432] width 26 height 19
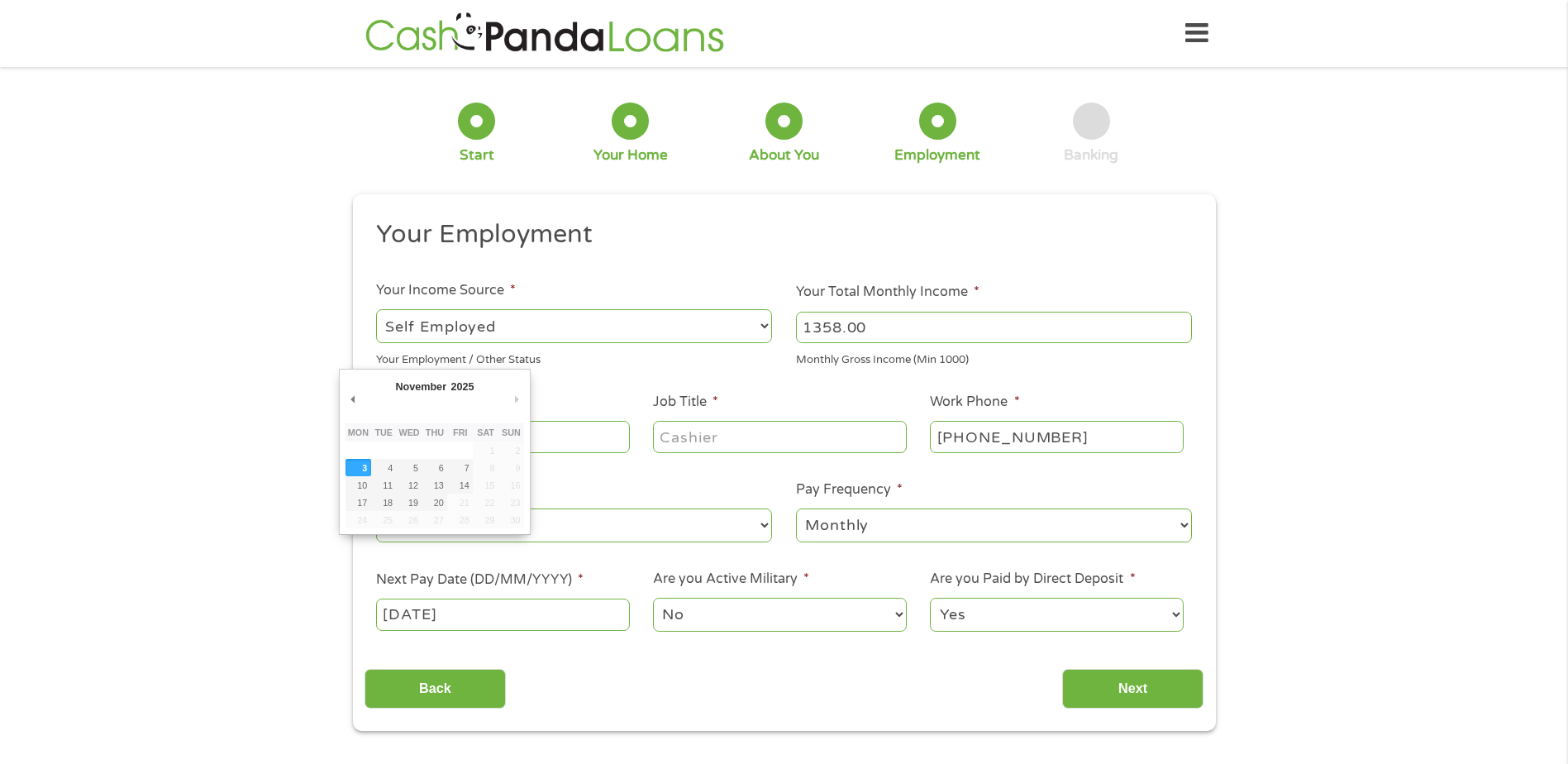
click at [468, 440] on th "Fri" at bounding box center [460, 432] width 26 height 19
click at [509, 398] on button "Next Month" at bounding box center [516, 398] width 15 height 22
click at [459, 381] on select "2025" at bounding box center [502, 389] width 107 height 19
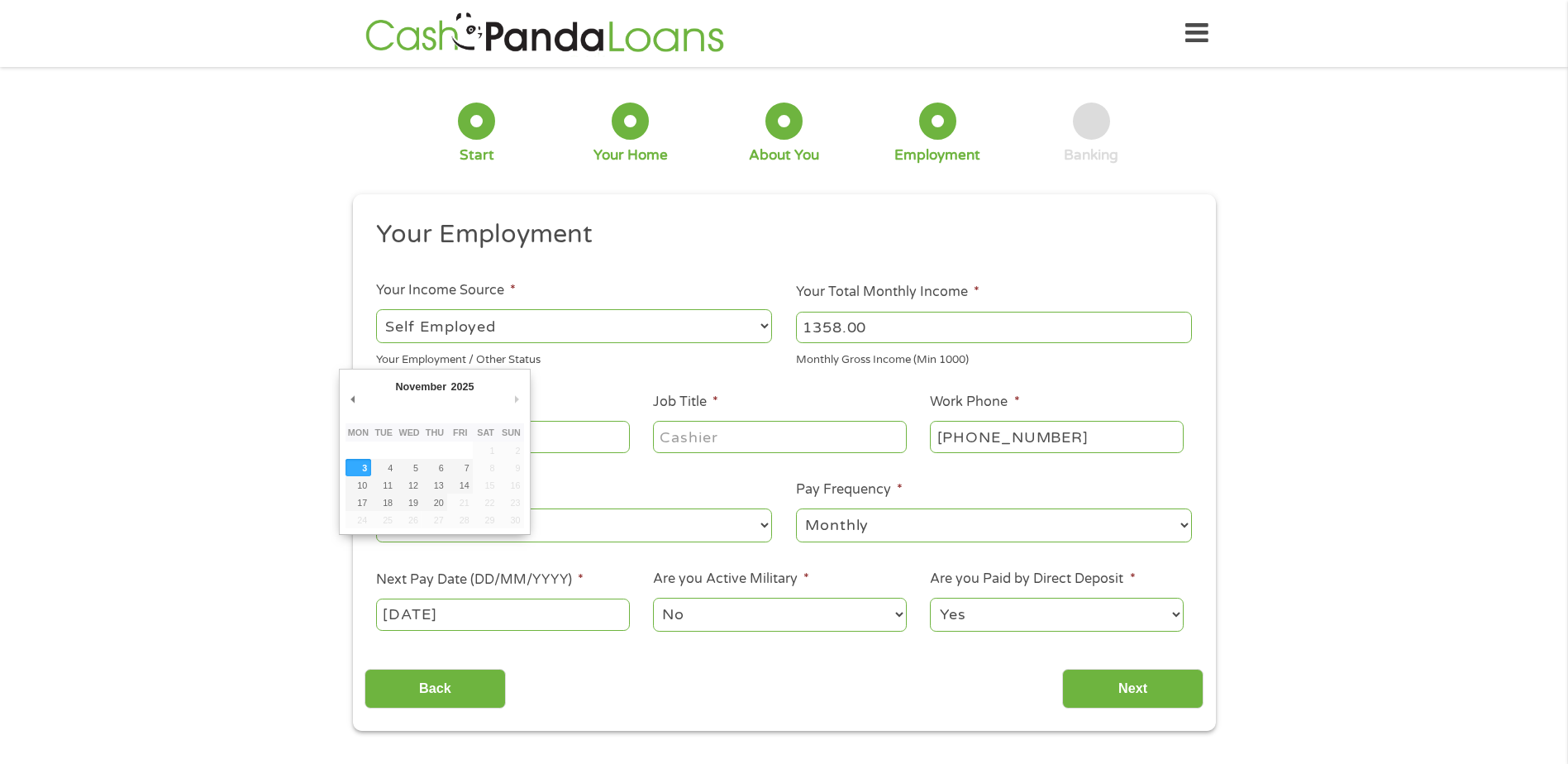
click at [491, 614] on input "[DATE]" at bounding box center [503, 614] width 253 height 31
click at [429, 606] on input "[DATE]" at bounding box center [503, 614] width 253 height 31
click at [583, 573] on label "Next Pay Date (DD/MM/YYYY) *" at bounding box center [480, 580] width 207 height 18
click at [584, 598] on input "[DATE]" at bounding box center [503, 614] width 253 height 31
click at [583, 573] on label "Next Pay Date (DD/MM/YYYY) *" at bounding box center [480, 580] width 207 height 18
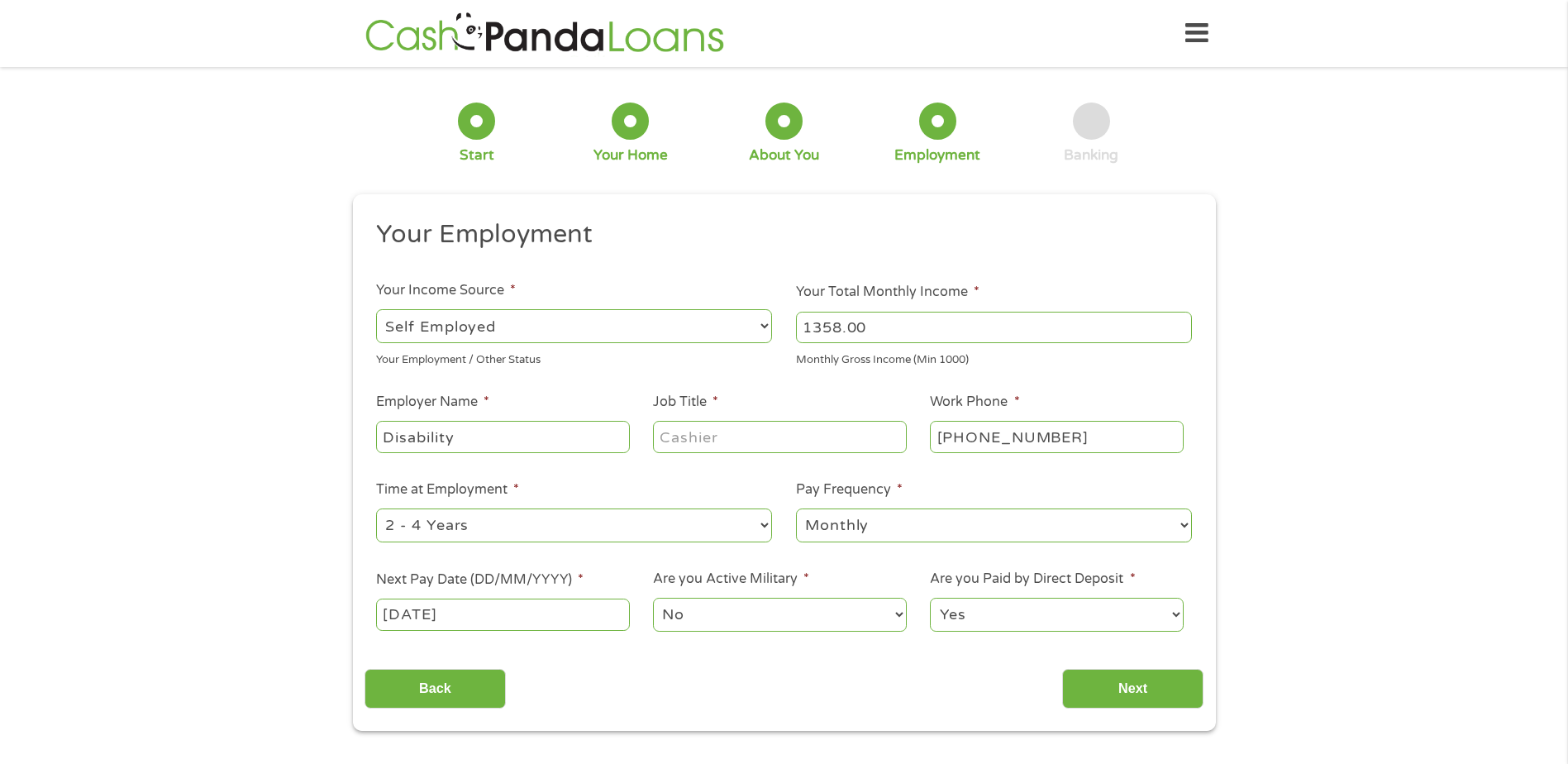
click at [584, 598] on input "[DATE]" at bounding box center [503, 614] width 253 height 31
click at [583, 573] on label "Next Pay Date (DD/MM/YYYY) *" at bounding box center [480, 580] width 207 height 18
click at [584, 598] on input "[DATE]" at bounding box center [503, 614] width 253 height 31
click at [495, 590] on li "Next Pay Date (DD/MM/YYYY) * [DATE]" at bounding box center [503, 601] width 277 height 64
click at [498, 575] on label "Next Pay Date (DD/MM/YYYY) *" at bounding box center [480, 580] width 207 height 18
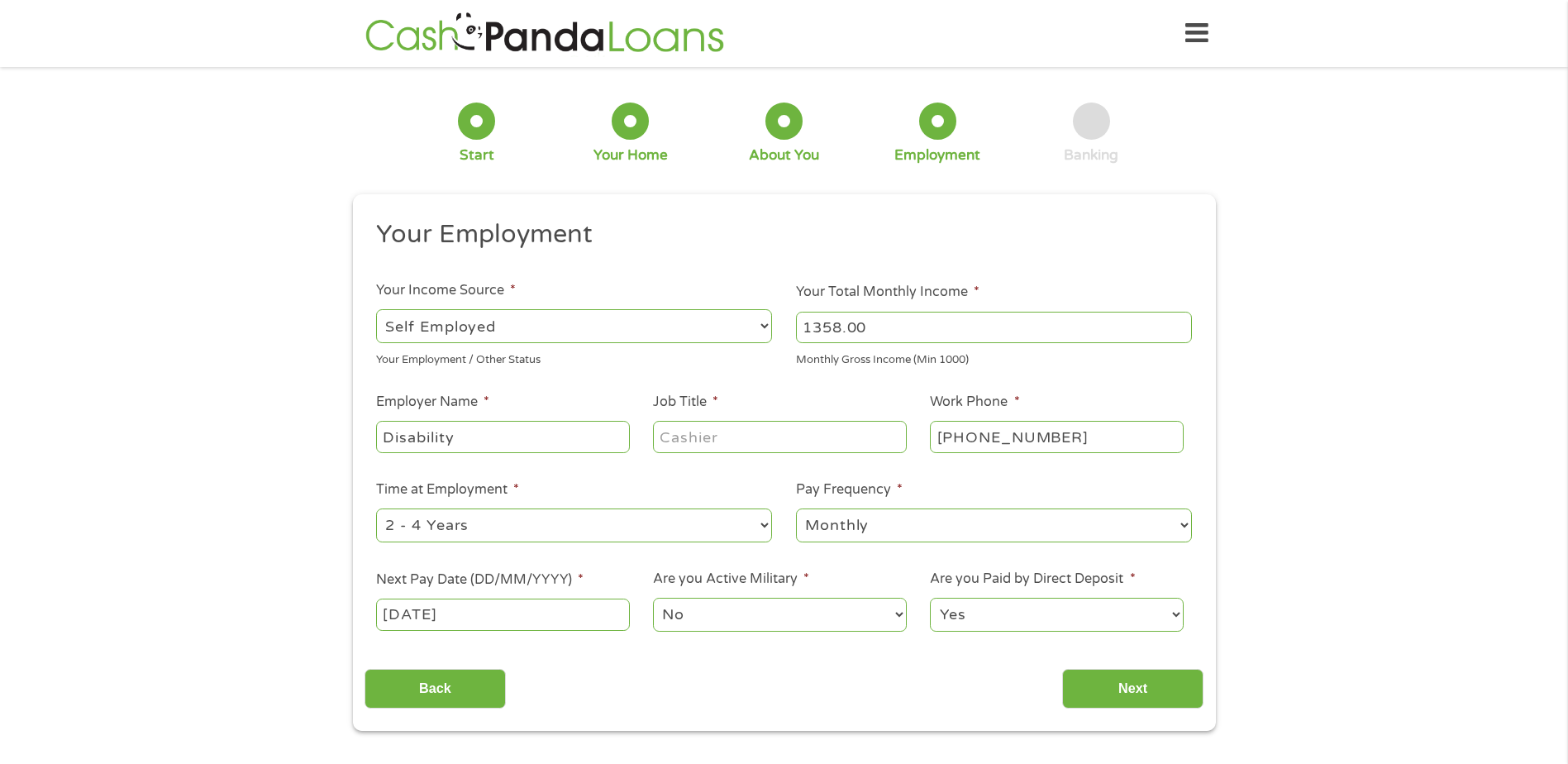
drag, startPoint x: 498, startPoint y: 575, endPoint x: 481, endPoint y: 572, distance: 17.3
click at [481, 572] on label "Next Pay Date (DD/MM/YYYY) *" at bounding box center [480, 580] width 207 height 18
click at [481, 598] on input "[DATE]" at bounding box center [503, 614] width 253 height 31
click at [481, 572] on label "Next Pay Date (DD/MM/YYYY) *" at bounding box center [480, 580] width 207 height 18
click at [481, 598] on input "[DATE]" at bounding box center [503, 614] width 253 height 31
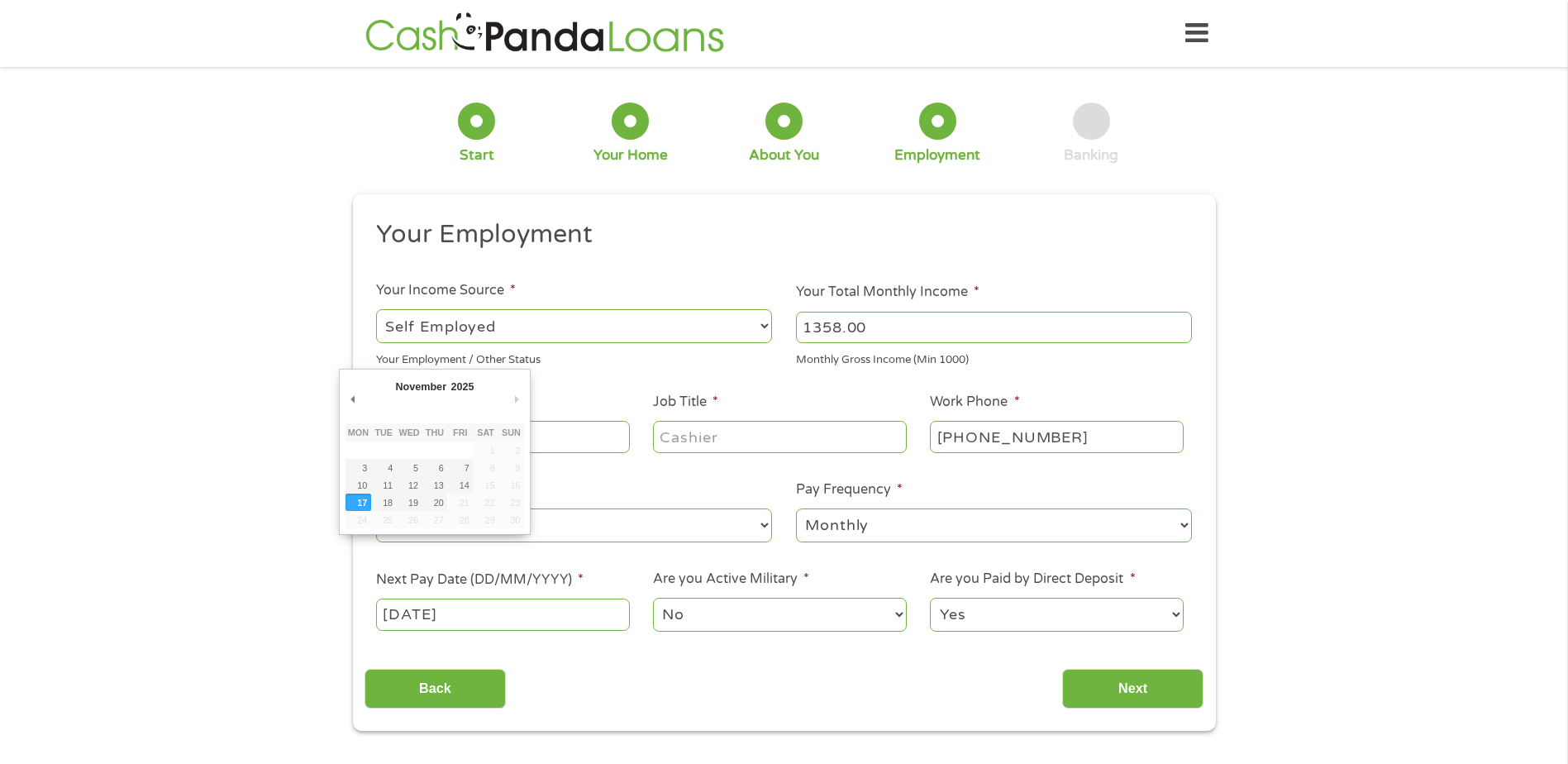
click at [401, 610] on input "[DATE]" at bounding box center [503, 614] width 253 height 31
click at [590, 618] on input "[DATE]" at bounding box center [503, 614] width 253 height 31
click at [580, 575] on span "*" at bounding box center [581, 579] width 6 height 17
click at [580, 598] on input "[DATE]" at bounding box center [503, 614] width 253 height 31
type input "[DATE]"
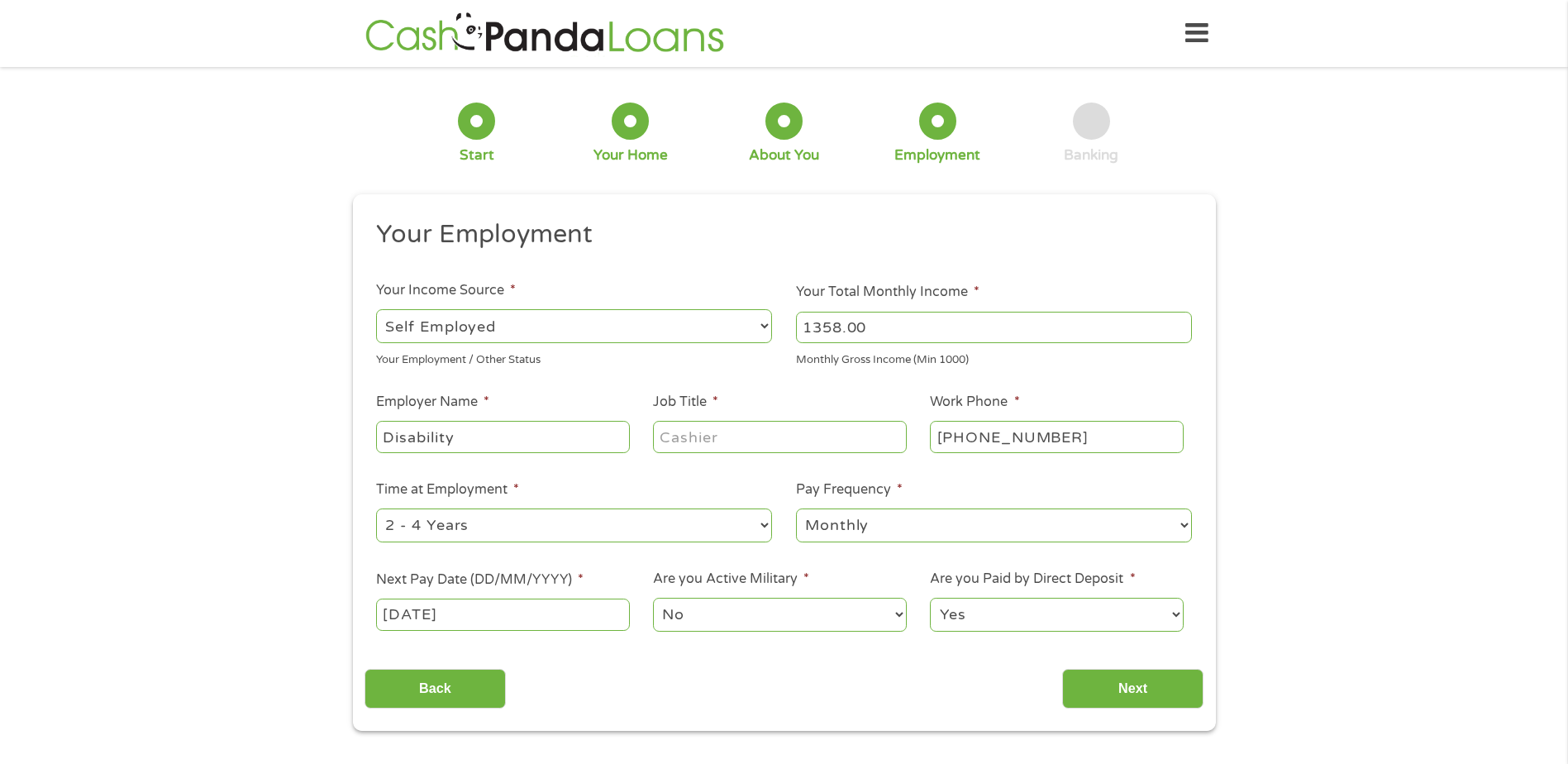
click at [559, 573] on label "Next Pay Date (DD/MM/YYYY) *" at bounding box center [480, 580] width 207 height 18
click at [559, 598] on input "[DATE]" at bounding box center [503, 614] width 253 height 31
click at [429, 613] on input "[DATE]" at bounding box center [503, 614] width 253 height 31
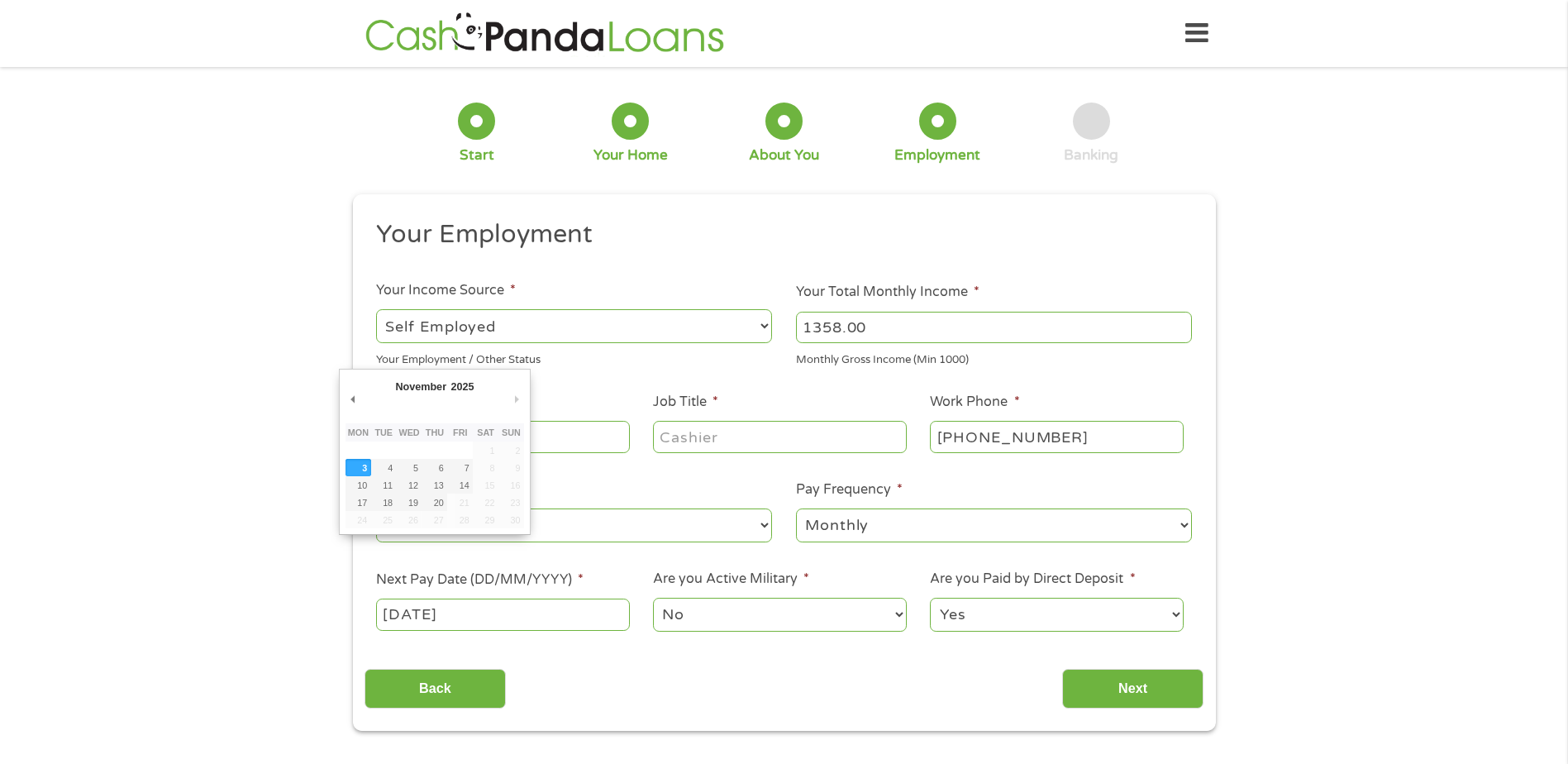
click at [429, 613] on input "[DATE]" at bounding box center [503, 614] width 253 height 31
click at [538, 614] on input "[DATE]" at bounding box center [503, 614] width 253 height 31
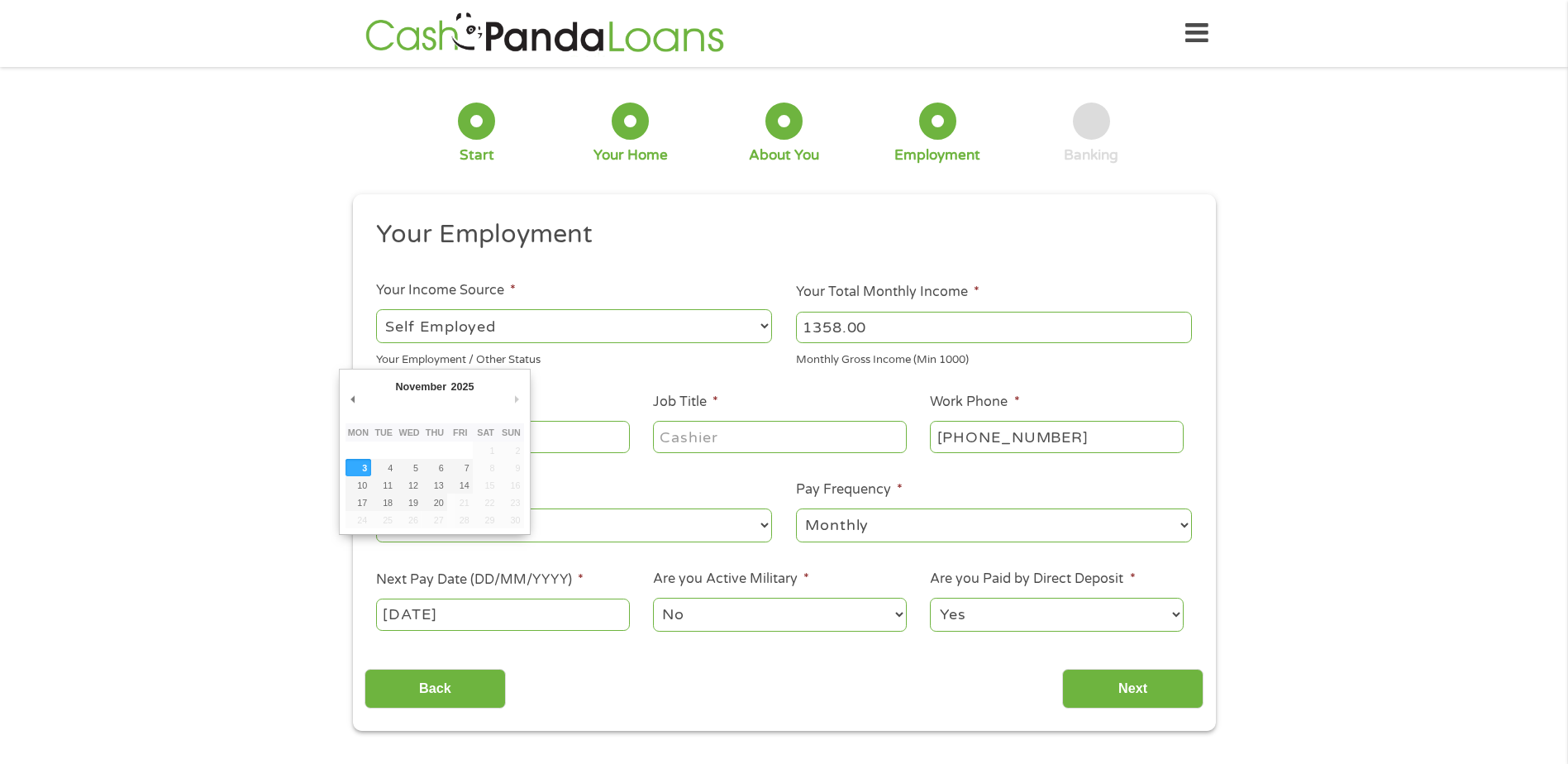
click at [538, 614] on input "[DATE]" at bounding box center [503, 614] width 253 height 31
click at [501, 609] on input "[DATE]" at bounding box center [503, 614] width 253 height 31
drag, startPoint x: 501, startPoint y: 608, endPoint x: 471, endPoint y: 624, distance: 34.0
click at [471, 624] on input "[DATE]" at bounding box center [503, 614] width 253 height 31
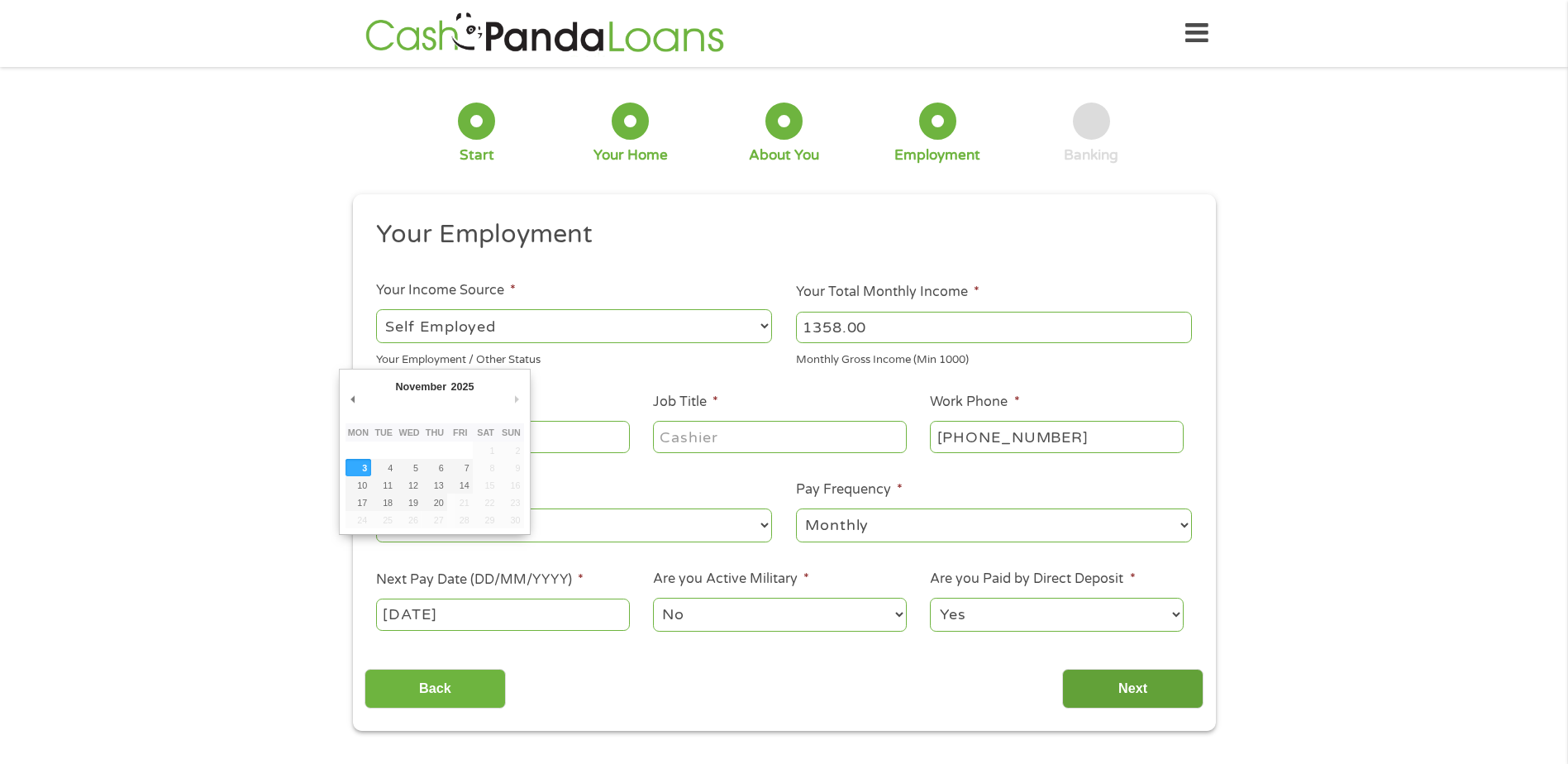
click at [1110, 691] on input "Next" at bounding box center [1133, 689] width 142 height 41
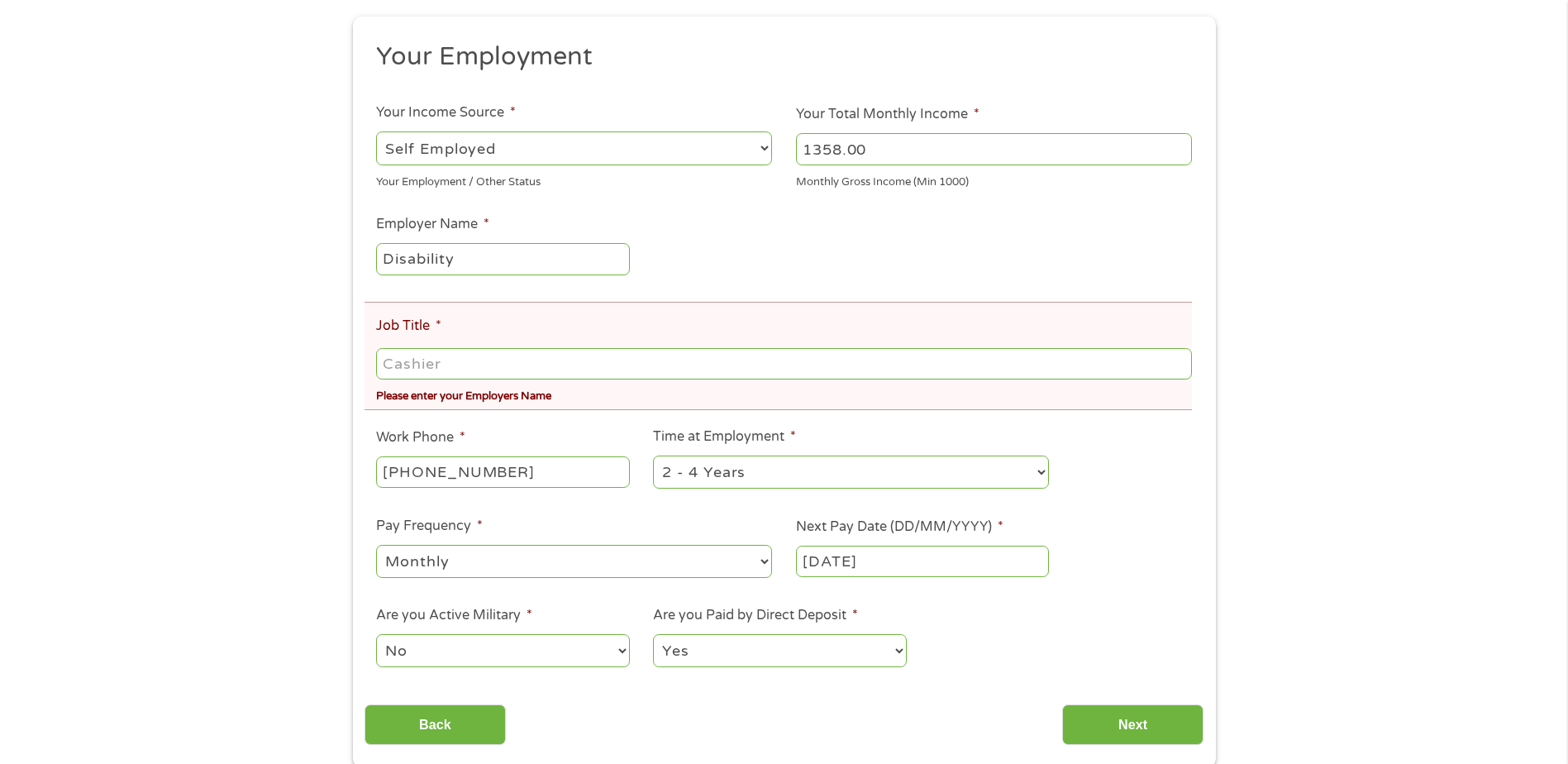
scroll to position [248, 0]
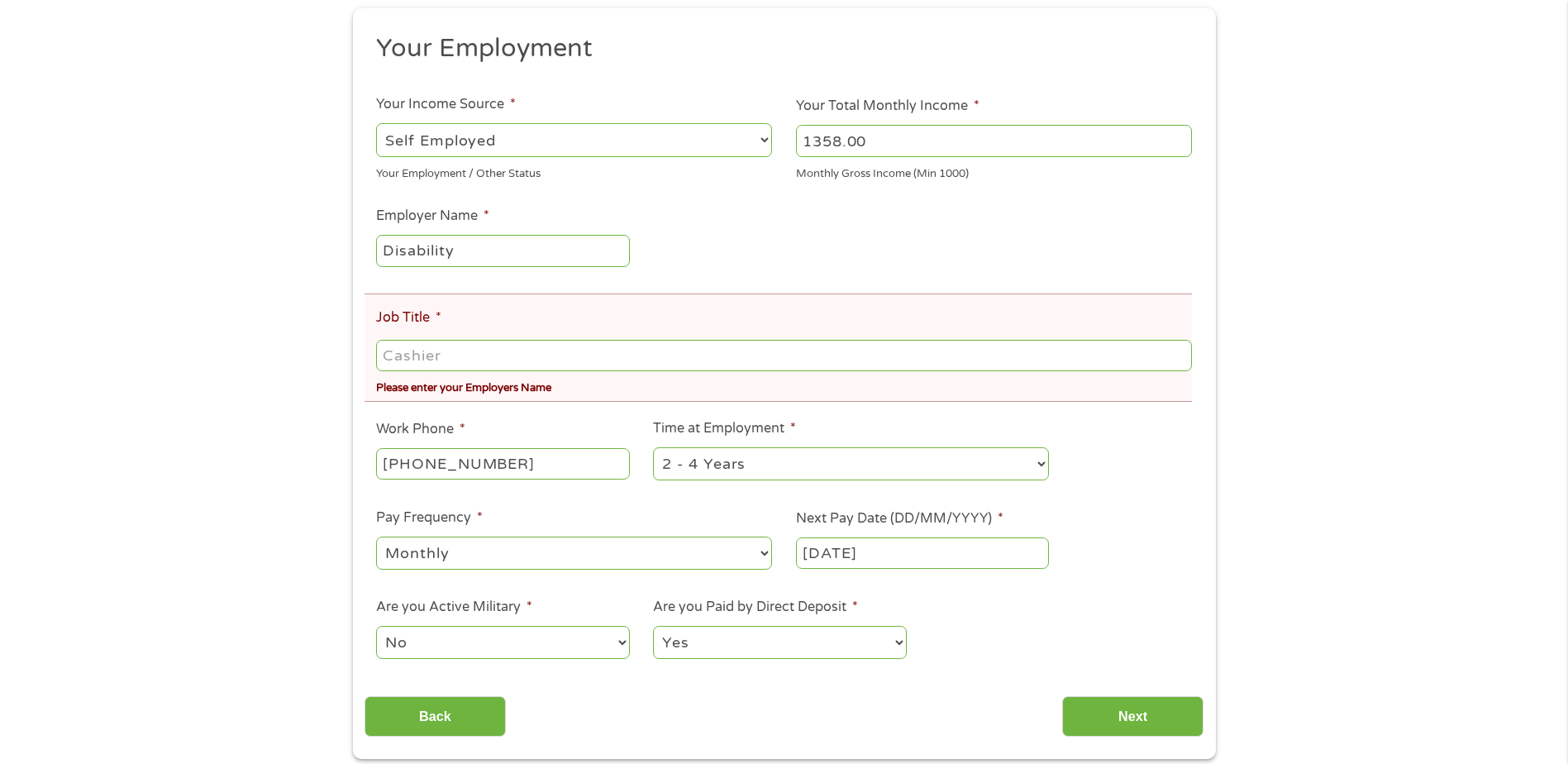
click at [436, 356] on input "Job Title *" at bounding box center [784, 355] width 815 height 31
type input "Disability"
click at [921, 543] on input "[DATE]" at bounding box center [923, 552] width 253 height 31
click at [917, 543] on input "[DATE]" at bounding box center [923, 552] width 253 height 31
drag, startPoint x: 928, startPoint y: 530, endPoint x: 905, endPoint y: 520, distance: 25.1
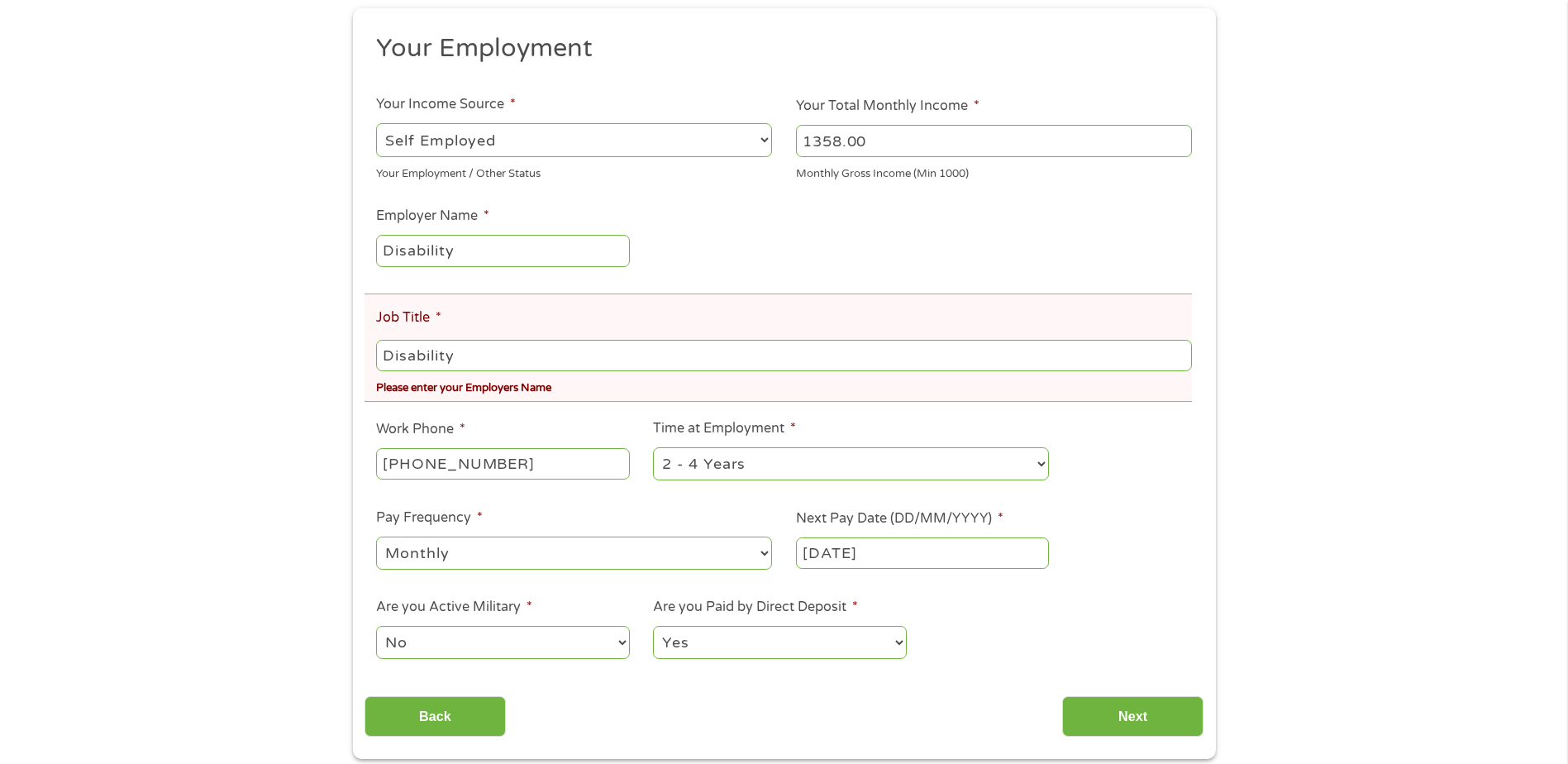
click at [925, 529] on li "Next Pay Date (DD/MM/YYYY) * [DATE]" at bounding box center [923, 540] width 277 height 64
click at [908, 535] on div "[DATE]" at bounding box center [923, 552] width 253 height 38
click at [899, 546] on input "[DATE]" at bounding box center [923, 552] width 253 height 31
click at [796, 510] on select "January February March April May June July August September October November De…" at bounding box center [824, 506] width 107 height 19
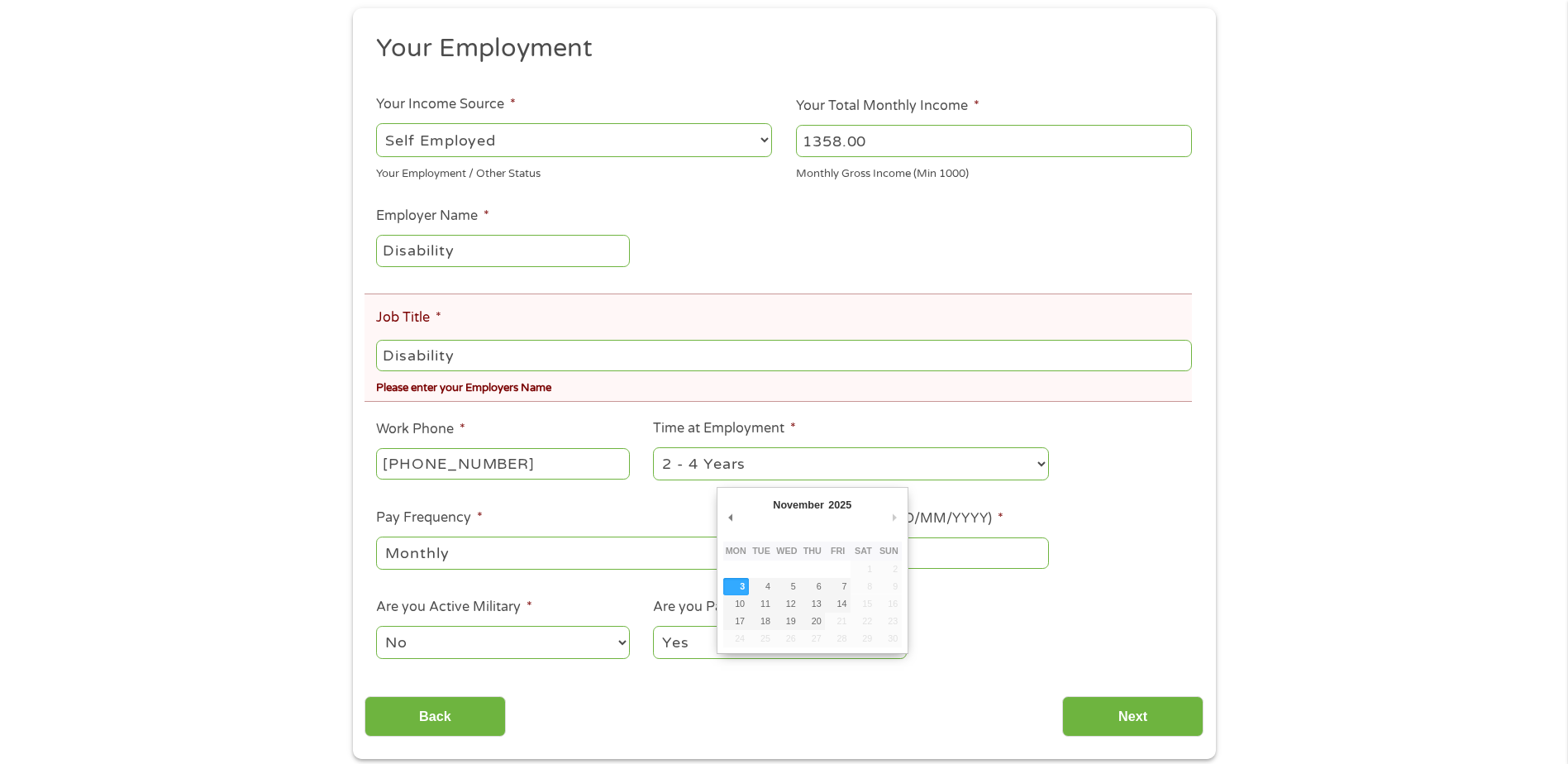
click at [771, 498] on select "January February March April May June July August September October November De…" at bounding box center [824, 506] width 107 height 19
click at [913, 553] on input "[DATE]" at bounding box center [923, 552] width 253 height 31
click at [910, 553] on input "[DATE]" at bounding box center [923, 552] width 253 height 31
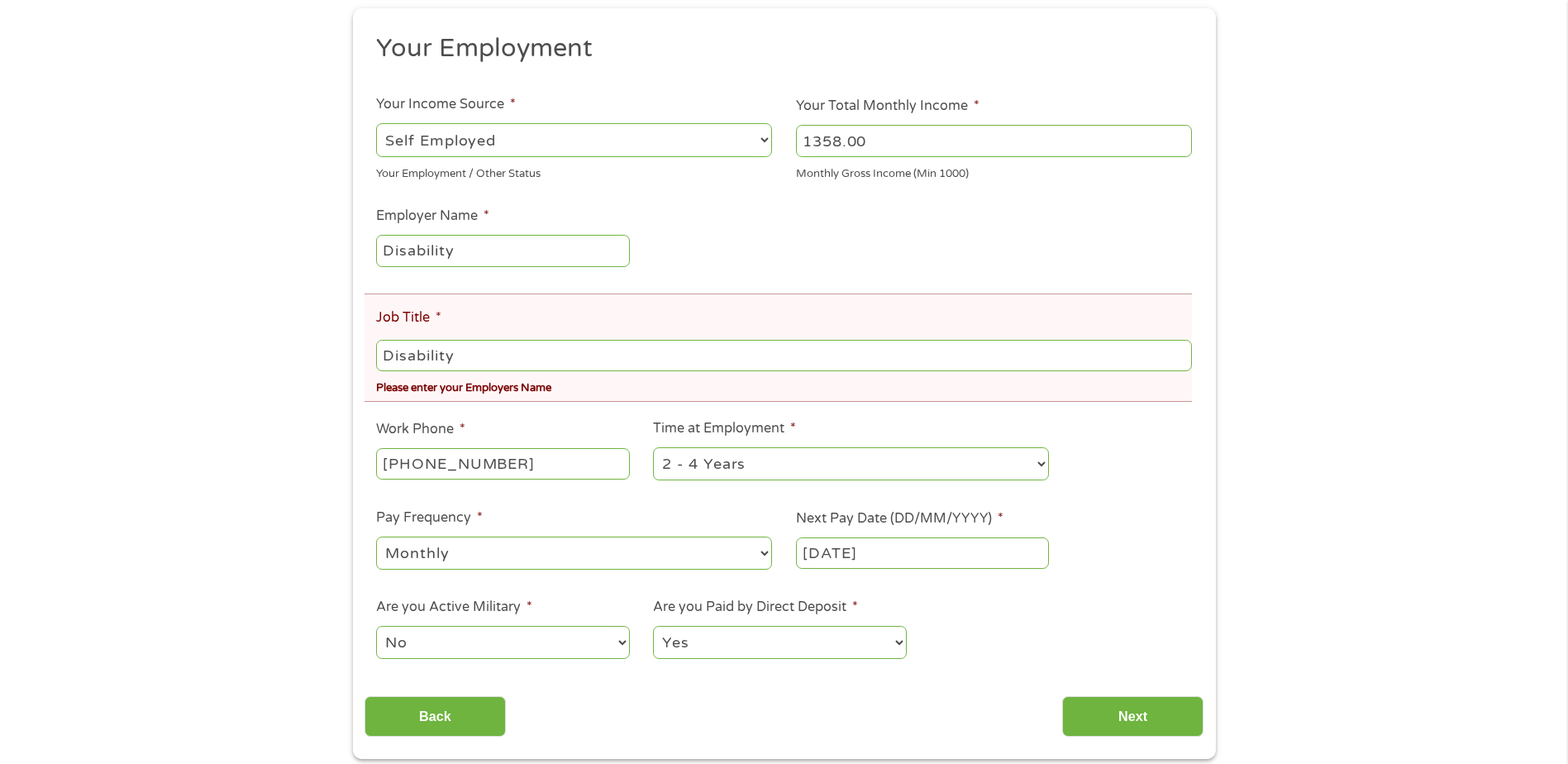
click at [1264, 615] on div "There was a problem with your submission. Please review the fields below. 1 Sta…" at bounding box center [784, 295] width 1568 height 928
click at [968, 557] on input "[DATE]" at bounding box center [923, 552] width 253 height 31
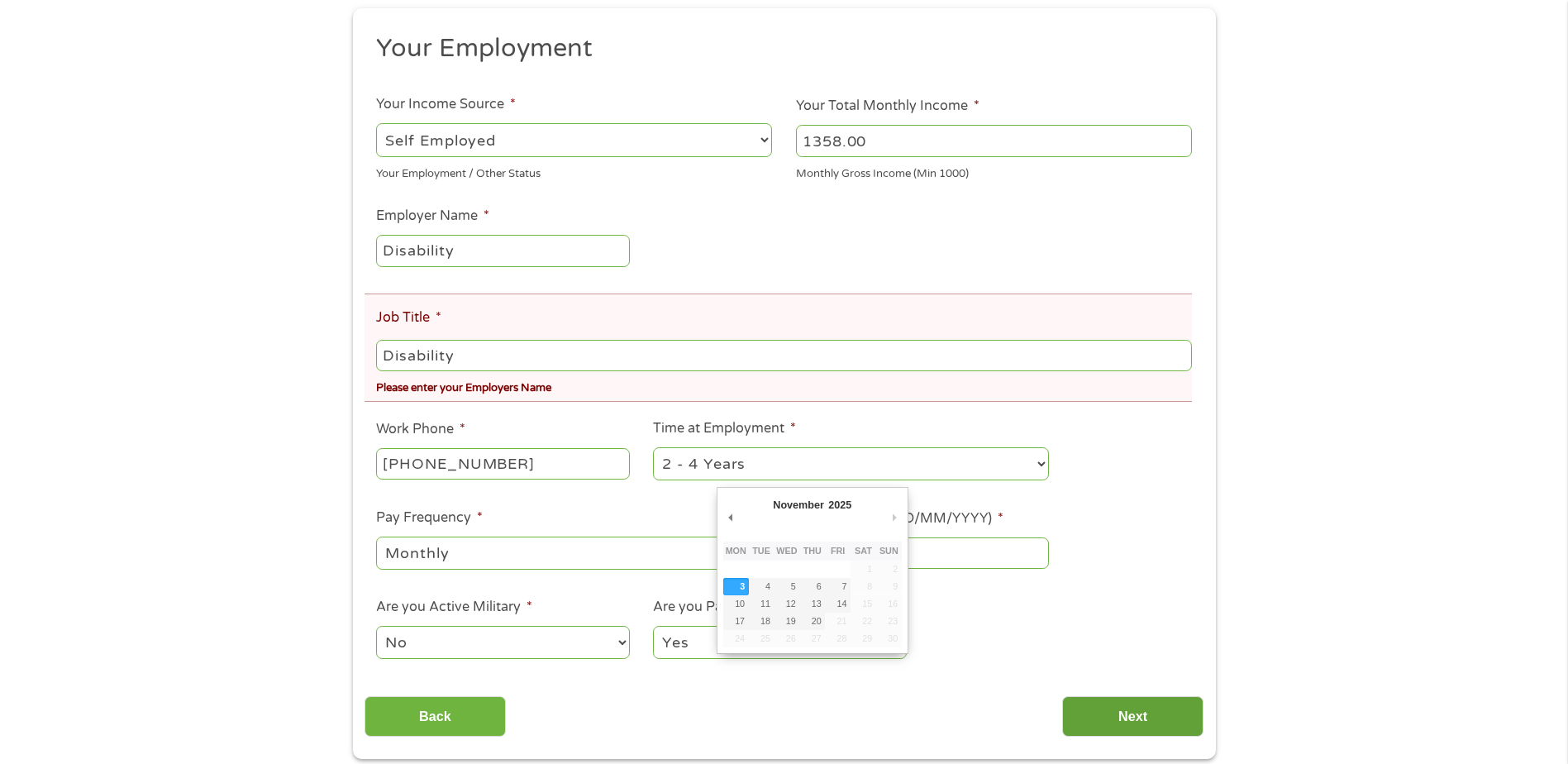
click at [1126, 711] on input "Next" at bounding box center [1133, 716] width 142 height 41
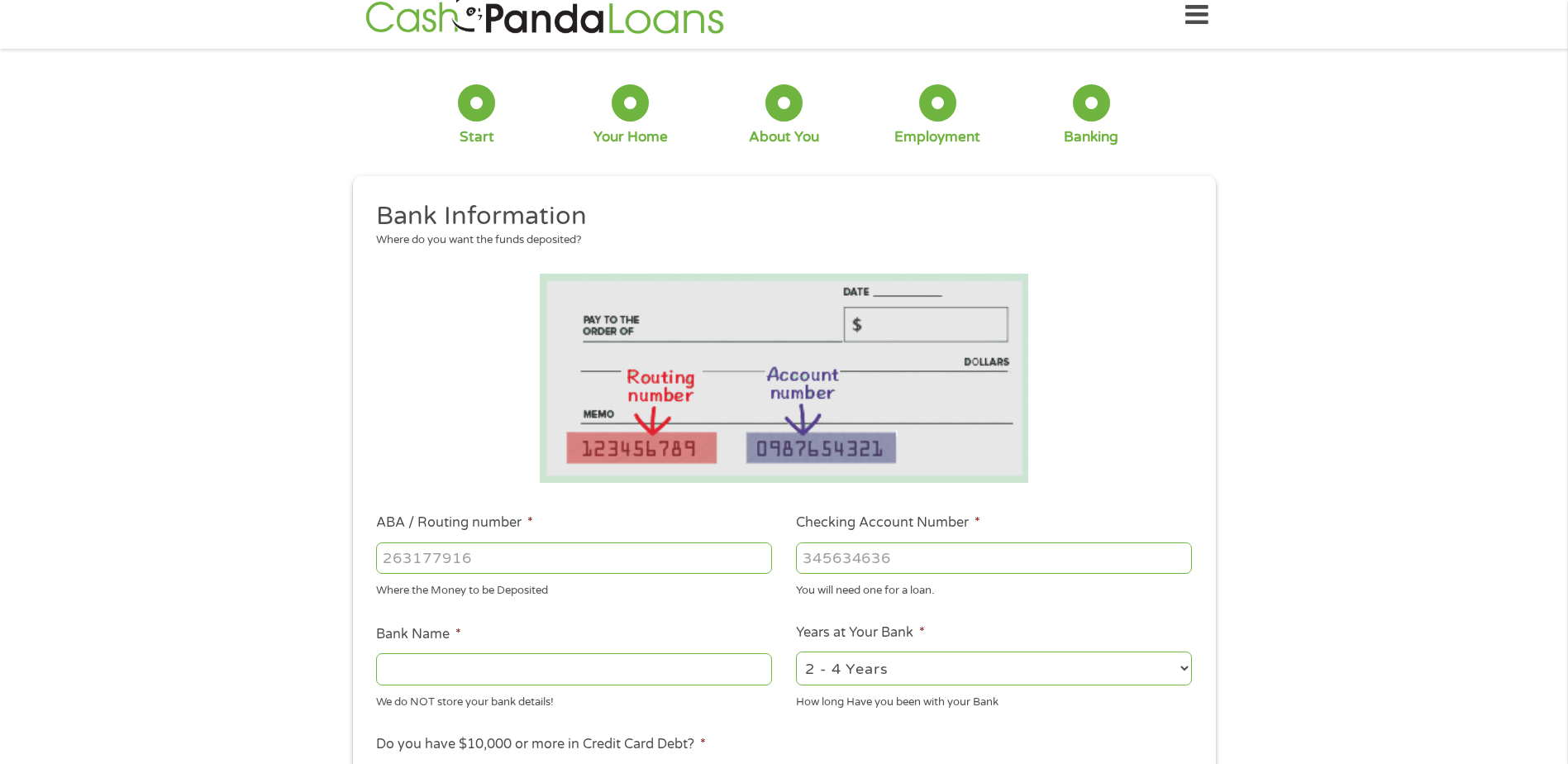
scroll to position [0, 0]
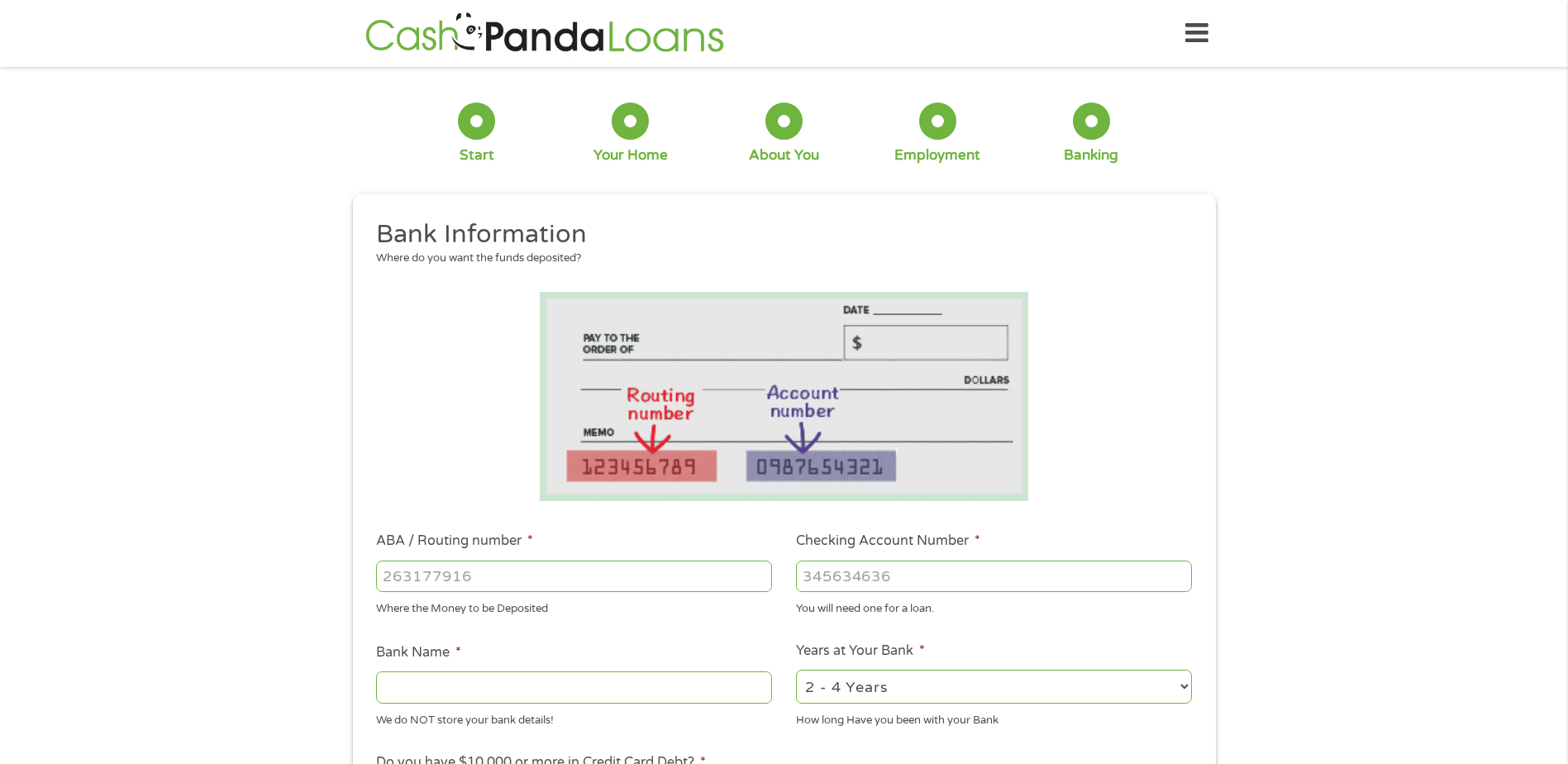
click at [572, 567] on input "ABA / Routing number *" at bounding box center [574, 575] width 396 height 31
click at [498, 560] on input "ABA / Routing number *" at bounding box center [574, 575] width 396 height 31
type input "284170109"
type input "RIVERBANK"
type input "284170109"
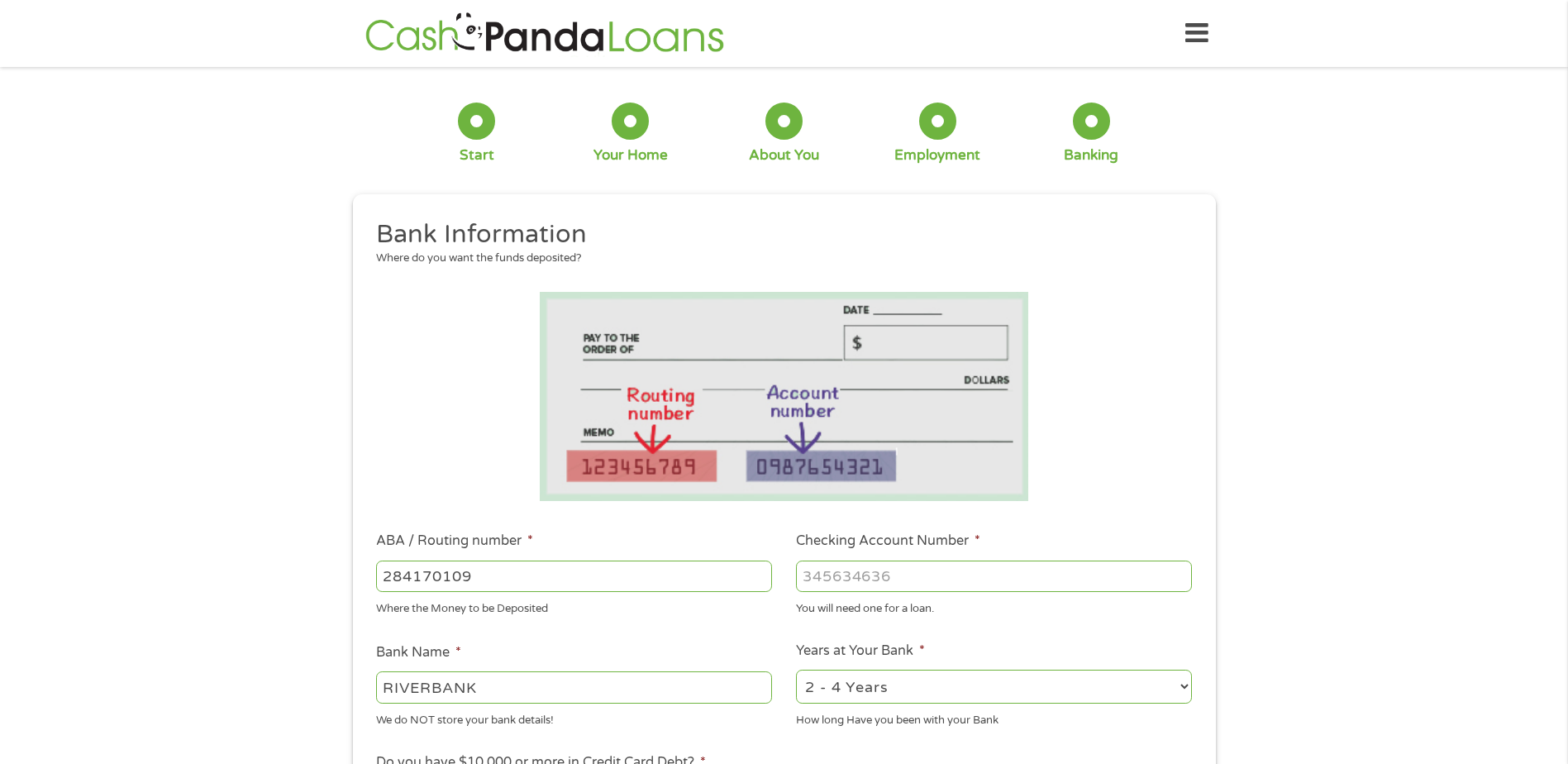
click at [913, 583] on input "Checking Account Number *" at bounding box center [993, 575] width 396 height 31
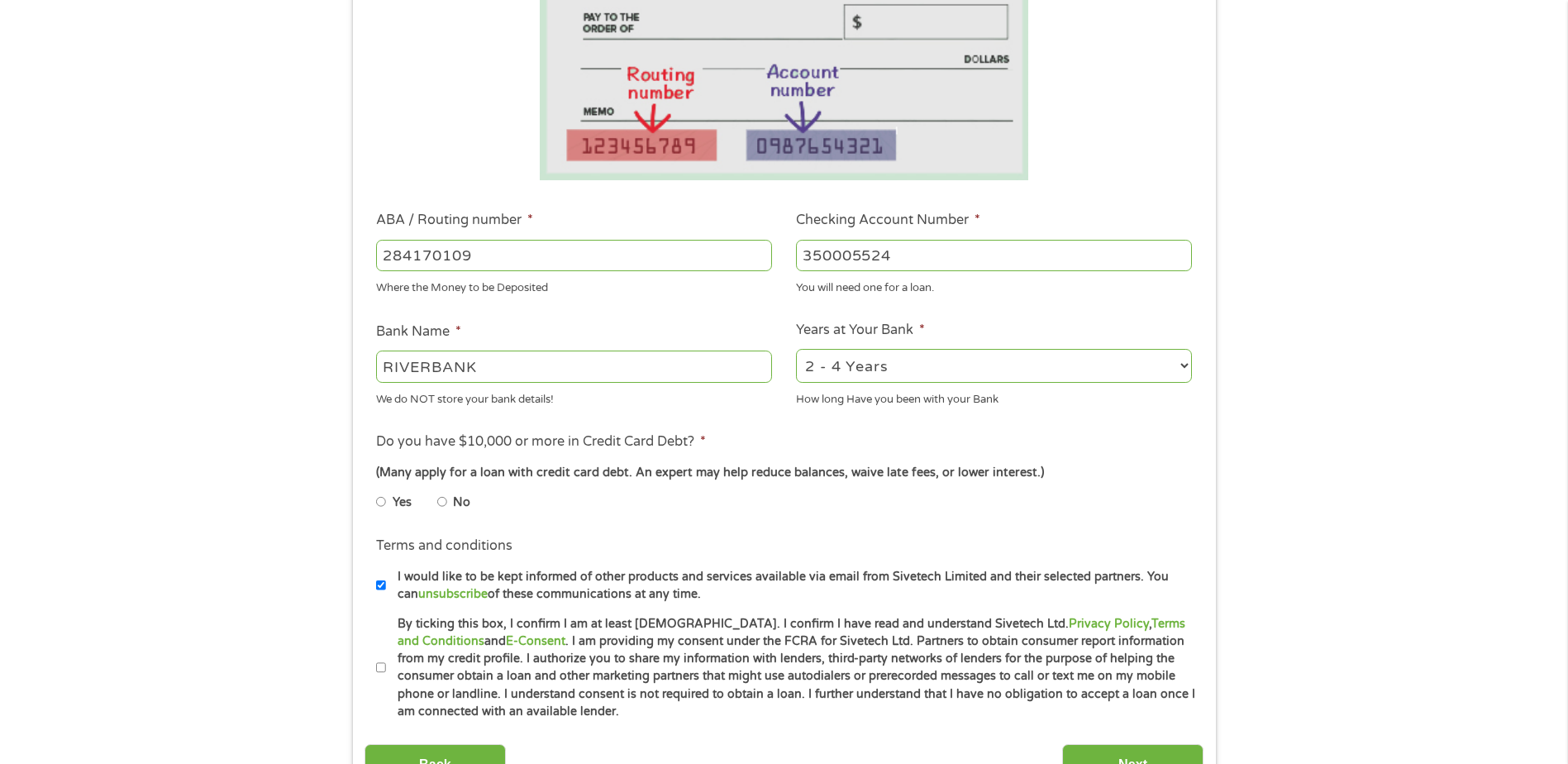
scroll to position [330, 0]
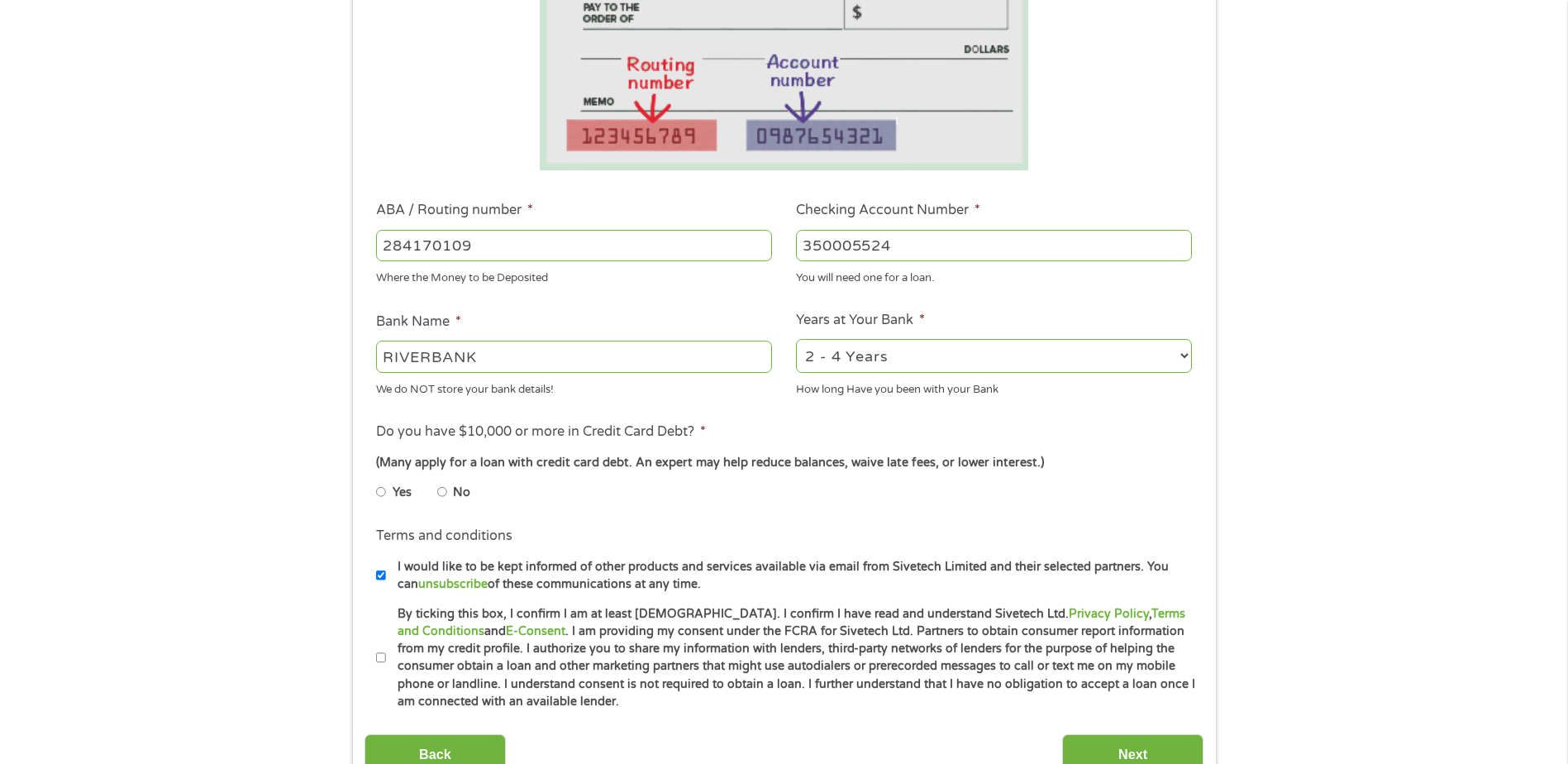
type input "350005524"
click at [449, 490] on li "No" at bounding box center [467, 492] width 59 height 32
click at [443, 492] on input "No" at bounding box center [442, 492] width 10 height 27
radio input "true"
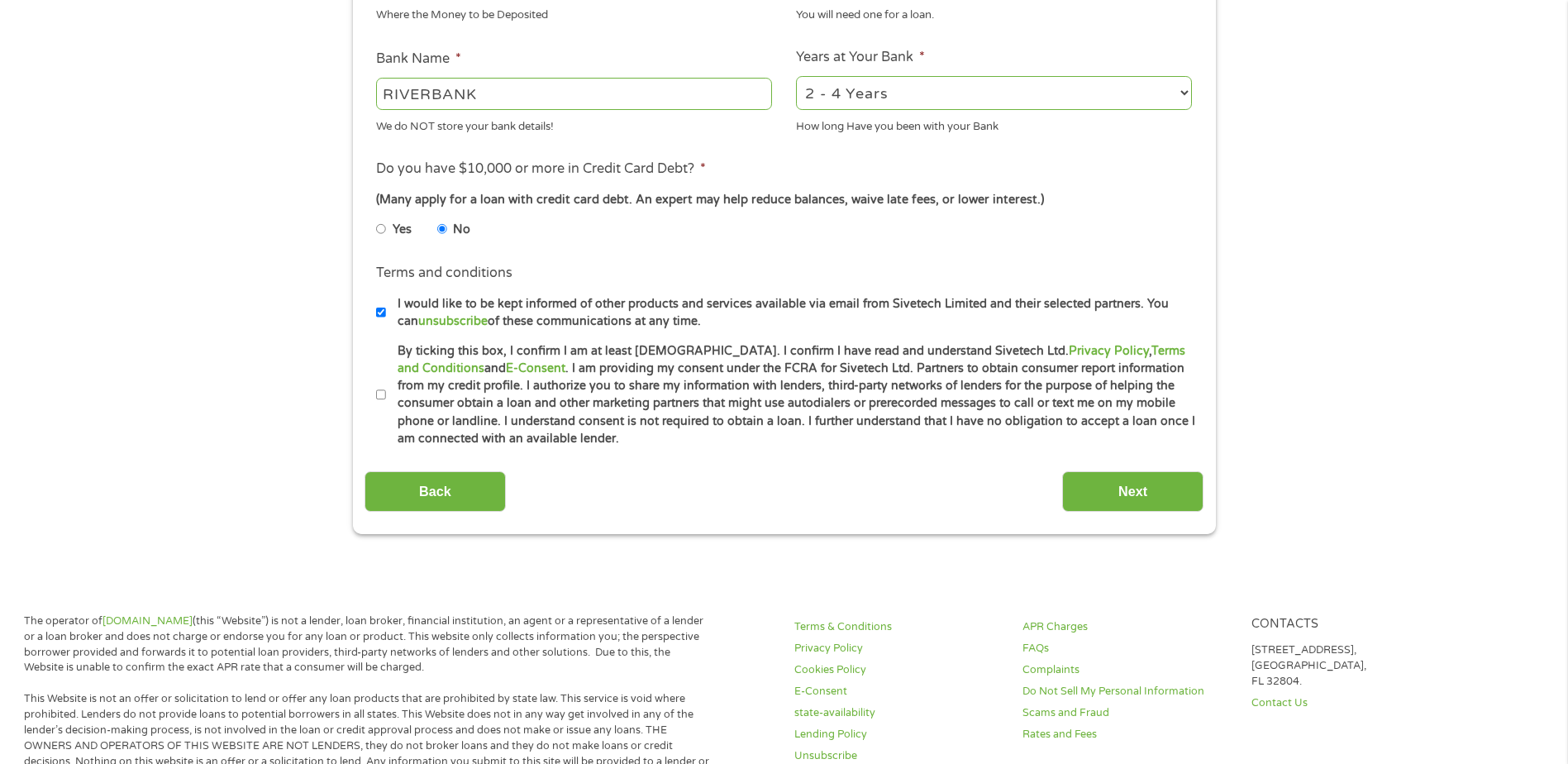
scroll to position [661, 0]
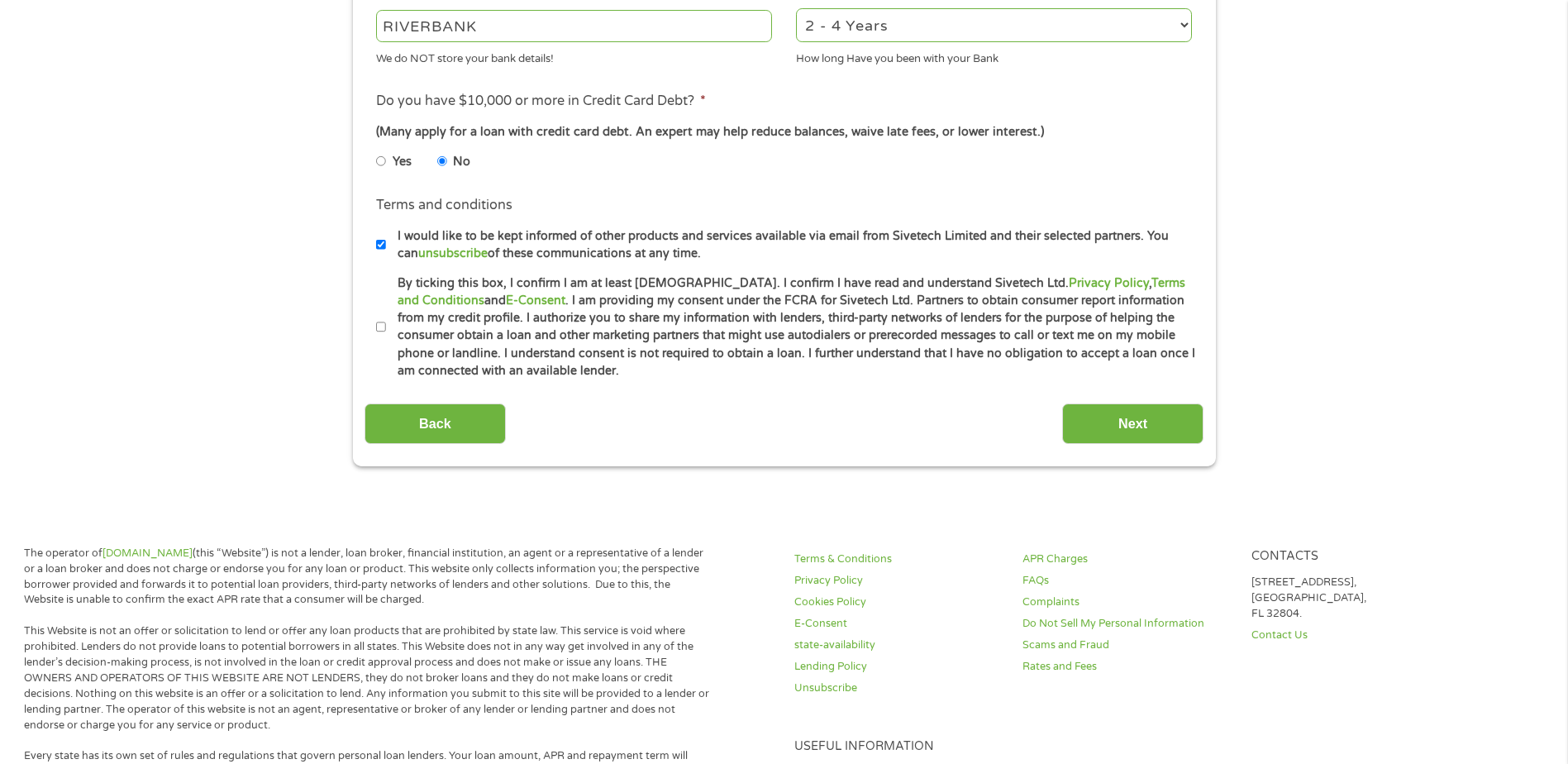
click at [383, 335] on input "By ticking this box, I confirm I am at least [DEMOGRAPHIC_DATA]. I confirm I ha…" at bounding box center [381, 328] width 10 height 27
checkbox input "true"
click at [1112, 434] on input "Next" at bounding box center [1133, 424] width 142 height 41
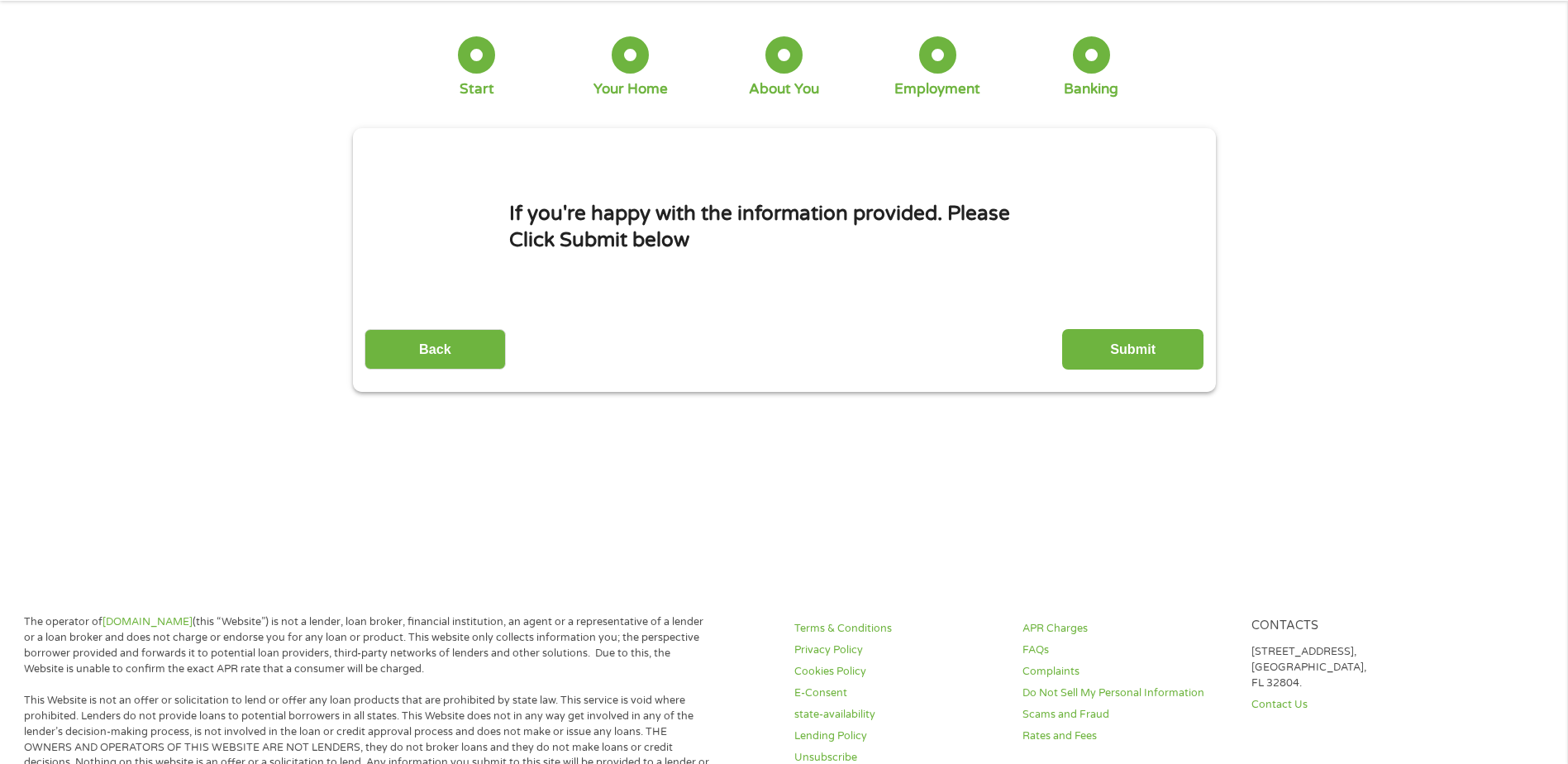
scroll to position [0, 0]
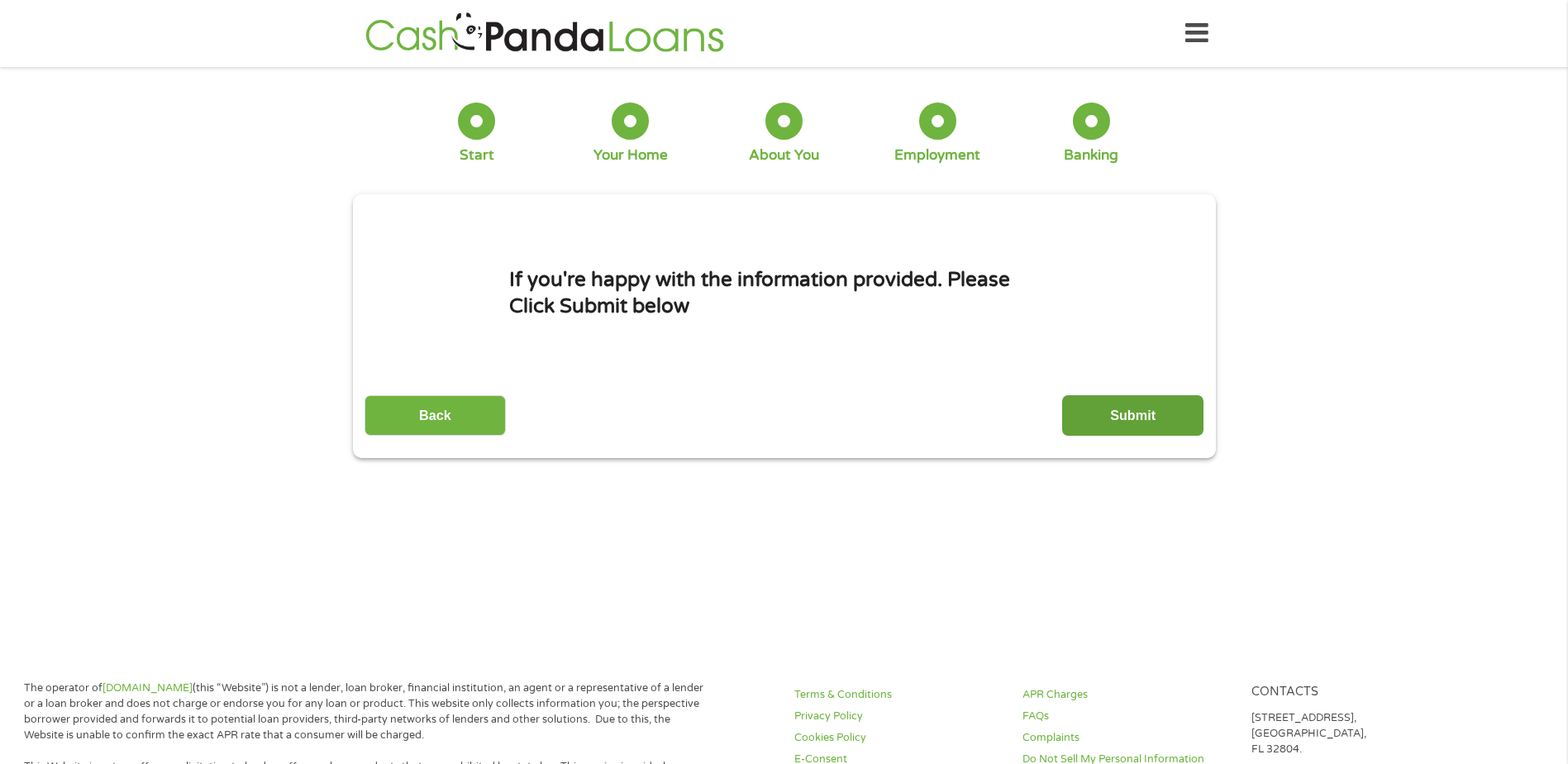
click at [1095, 418] on input "Submit" at bounding box center [1133, 415] width 142 height 41
